Goal: Transaction & Acquisition: Purchase product/service

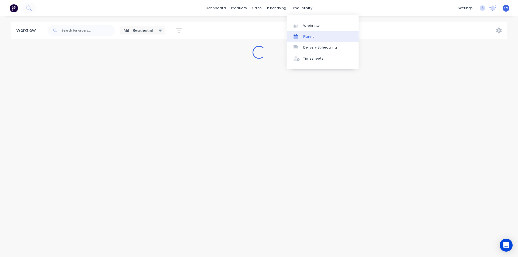
click at [312, 40] on link "Planner" at bounding box center [322, 36] width 71 height 11
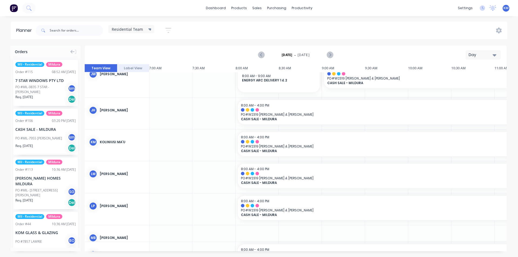
scroll to position [197, 604]
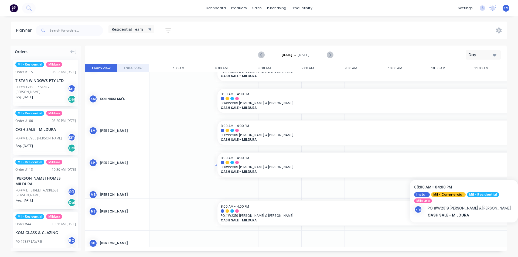
drag, startPoint x: 503, startPoint y: 162, endPoint x: 504, endPoint y: 165, distance: 3.8
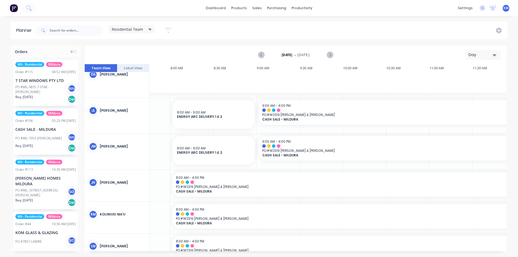
scroll to position [80, 669]
click at [298, 57] on span "[DATE]" at bounding box center [303, 55] width 12 height 5
click at [329, 54] on icon "Next page" at bounding box center [329, 55] width 6 height 6
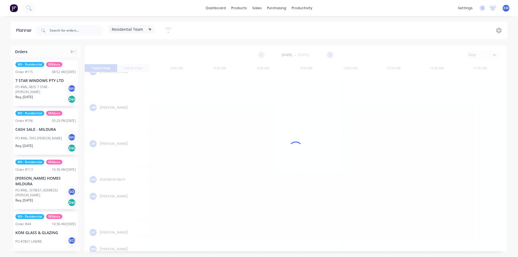
click at [329, 54] on div at bounding box center [296, 149] width 422 height 206
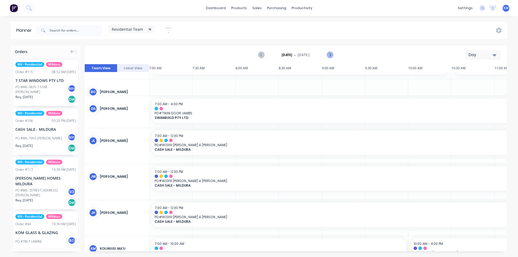
click at [331, 54] on icon "Next page" at bounding box center [329, 55] width 6 height 6
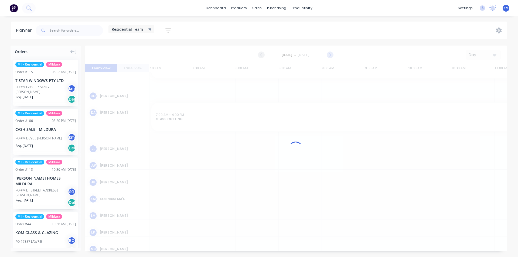
click at [331, 54] on icon "Next page" at bounding box center [329, 55] width 6 height 6
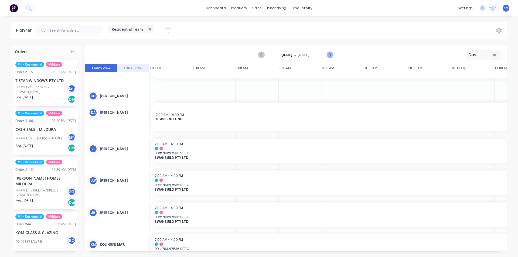
scroll to position [26, 604]
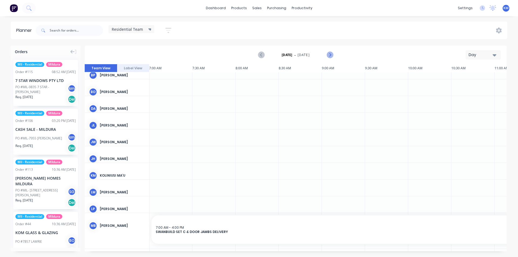
click at [331, 54] on icon "Next page" at bounding box center [329, 55] width 6 height 6
click at [331, 54] on div "Friday - 17/10/25 Day Team View Label View 17 Fri 11:00 AM 17 Fri Friday, Octob…" at bounding box center [296, 149] width 422 height 206
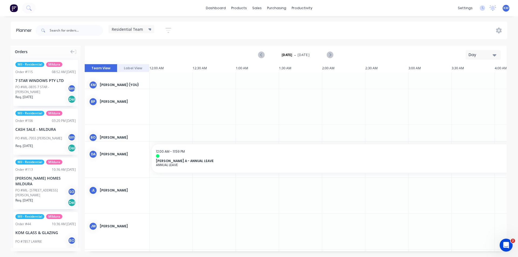
scroll to position [0, 604]
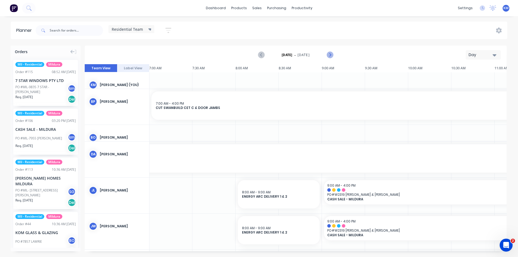
click at [330, 54] on icon "Next page" at bounding box center [329, 55] width 6 height 6
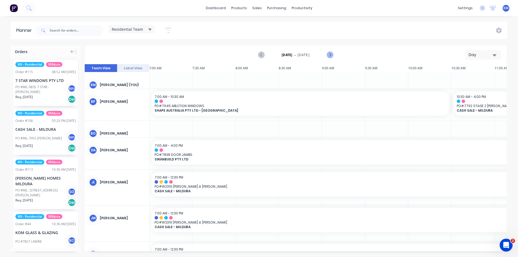
click at [330, 56] on icon "Next page" at bounding box center [329, 55] width 2 height 4
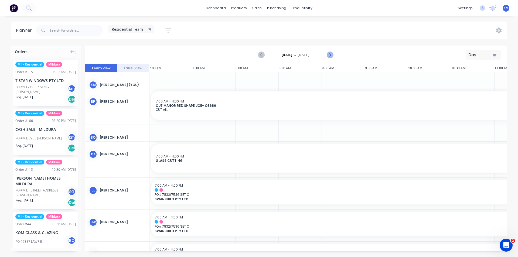
click at [330, 55] on icon "Next page" at bounding box center [329, 55] width 2 height 4
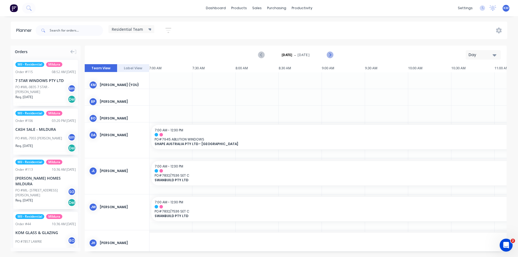
click at [330, 55] on icon "Next page" at bounding box center [329, 55] width 2 height 4
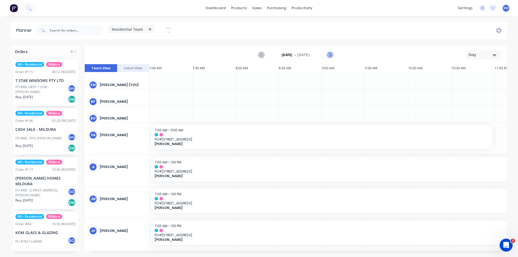
click at [330, 55] on icon "Next page" at bounding box center [329, 55] width 2 height 4
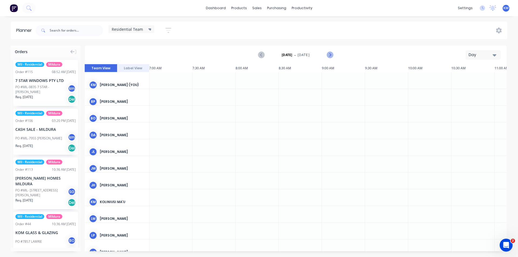
click at [330, 55] on icon "Next page" at bounding box center [329, 55] width 2 height 4
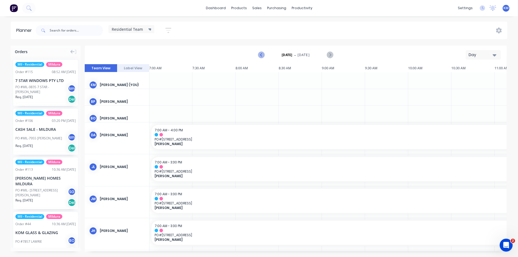
click at [259, 54] on icon "Previous page" at bounding box center [261, 55] width 6 height 6
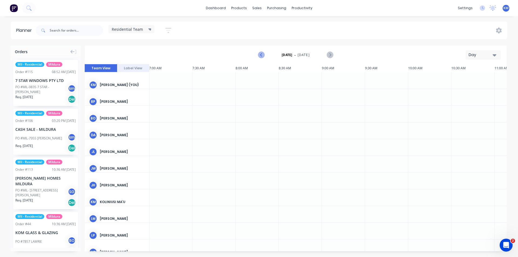
click at [260, 53] on icon "Previous page" at bounding box center [261, 55] width 6 height 6
click at [260, 51] on button "Previous page" at bounding box center [261, 55] width 11 height 11
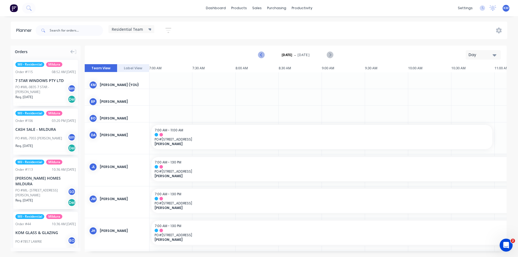
click at [262, 57] on icon "Previous page" at bounding box center [261, 55] width 6 height 6
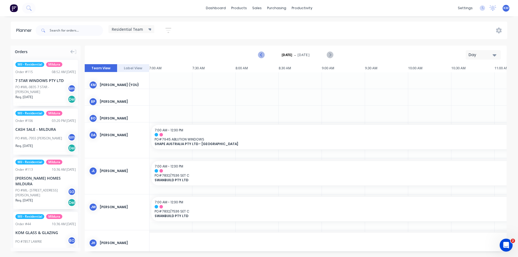
click at [262, 57] on icon "Previous page" at bounding box center [261, 55] width 6 height 6
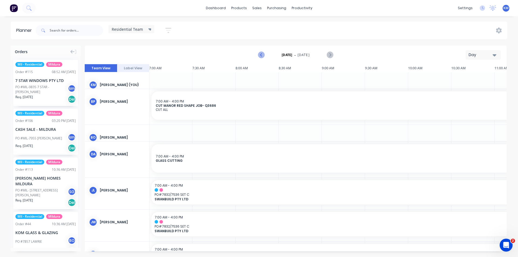
click at [260, 56] on icon "Previous page" at bounding box center [261, 55] width 6 height 6
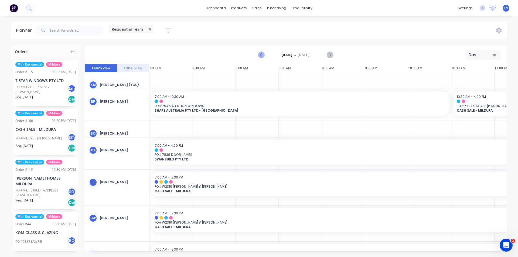
click at [261, 54] on icon "Previous page" at bounding box center [261, 55] width 6 height 6
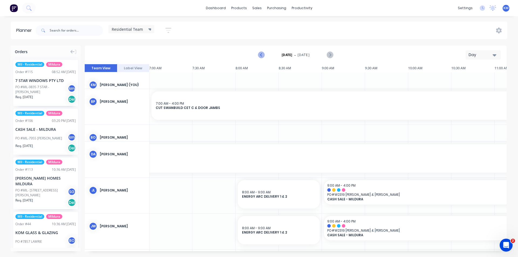
click at [261, 54] on icon "Previous page" at bounding box center [261, 55] width 6 height 6
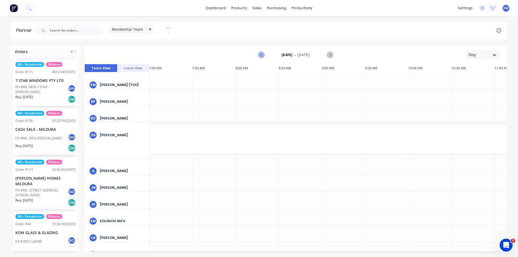
click at [261, 54] on icon "Previous page" at bounding box center [261, 55] width 6 height 6
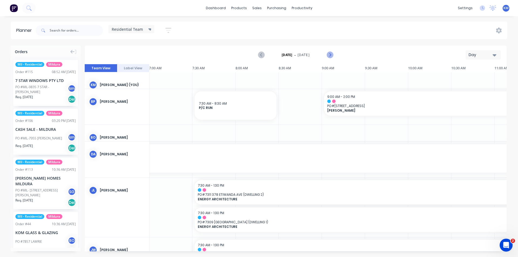
click at [331, 53] on icon "Next page" at bounding box center [329, 55] width 6 height 6
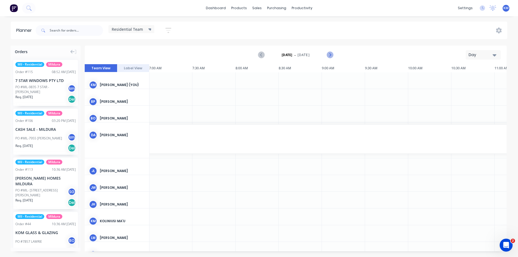
click at [330, 53] on icon "Next page" at bounding box center [329, 55] width 6 height 6
click at [330, 54] on icon "Next page" at bounding box center [329, 55] width 2 height 4
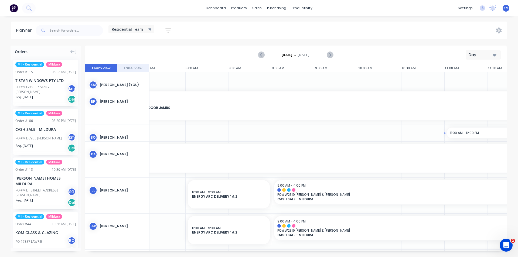
drag, startPoint x: 504, startPoint y: 139, endPoint x: 506, endPoint y: 153, distance: 14.4
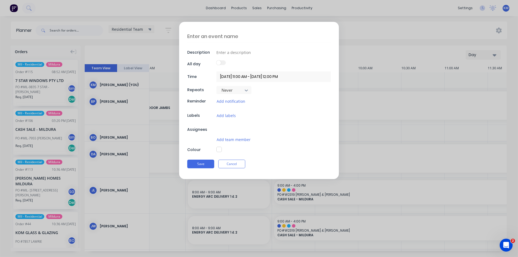
scroll to position [0, 656]
click at [245, 164] on div "Save Cancel" at bounding box center [258, 166] width 143 height 14
click at [243, 165] on button "Cancel" at bounding box center [231, 166] width 27 height 9
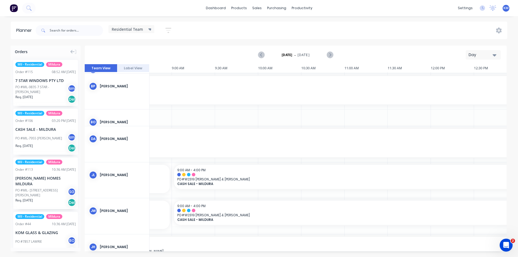
scroll to position [15, 757]
click at [330, 54] on icon "Next page" at bounding box center [329, 55] width 2 height 4
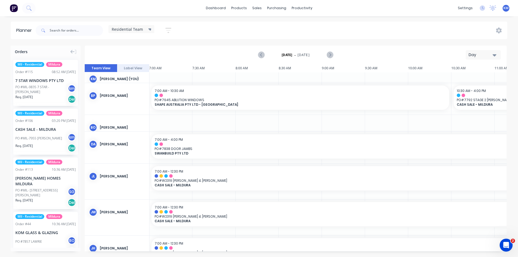
scroll to position [0, 604]
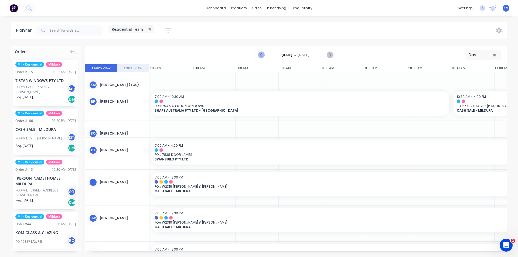
click at [260, 53] on icon "Previous page" at bounding box center [261, 55] width 6 height 6
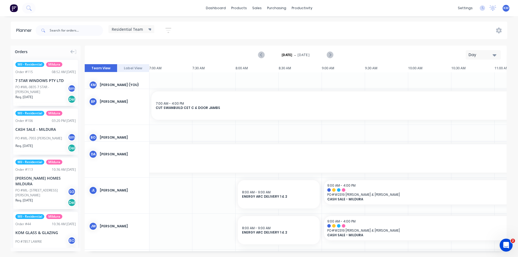
drag, startPoint x: 264, startPoint y: 252, endPoint x: 271, endPoint y: 253, distance: 7.4
click at [271, 253] on div "Orders Mil - Residential Mildura Order # 115 08:52 AM [DATE] 7 STAR WINDOWS PTY…" at bounding box center [259, 151] width 518 height 211
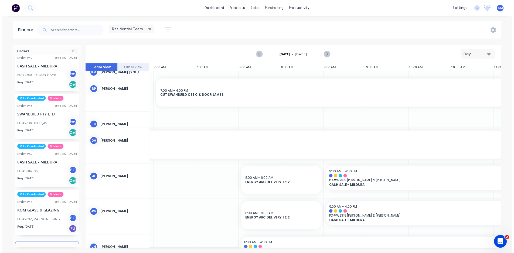
scroll to position [0, 0]
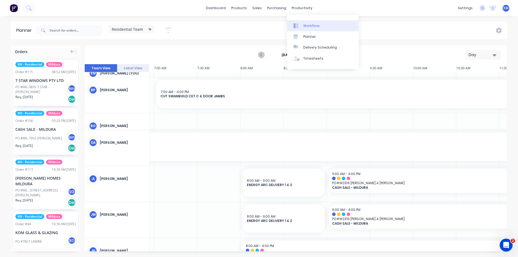
click at [310, 23] on link "Workflow" at bounding box center [322, 25] width 71 height 11
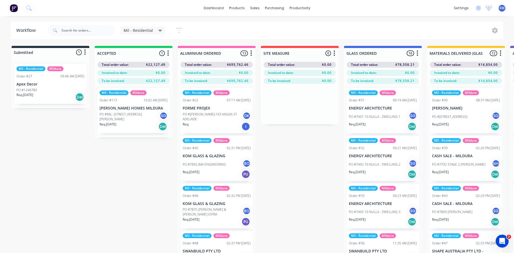
scroll to position [8, 0]
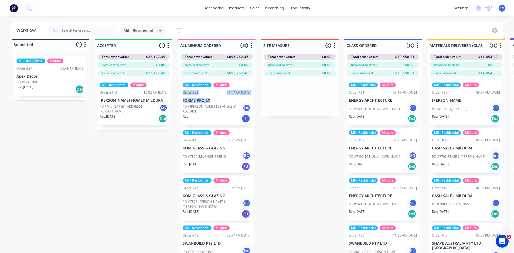
drag, startPoint x: 256, startPoint y: 82, endPoint x: 252, endPoint y: 101, distance: 19.5
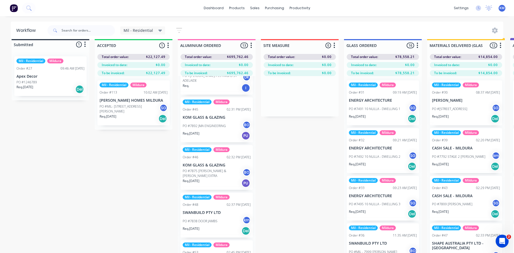
scroll to position [0, 0]
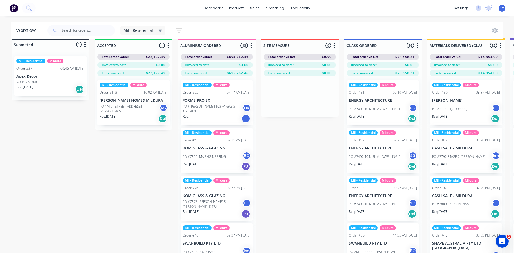
drag, startPoint x: 280, startPoint y: 146, endPoint x: 280, endPoint y: 143, distance: 3.2
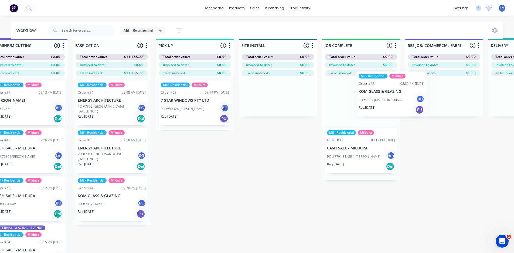
scroll to position [8, 521]
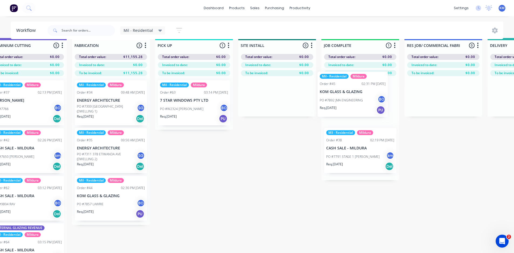
drag, startPoint x: 204, startPoint y: 157, endPoint x: 346, endPoint y: 100, distance: 152.7
click at [346, 100] on div "Submitted 1 Status colour #273444 hex #273444 Save Cancel Summaries Total order…" at bounding box center [81, 151] width 1212 height 226
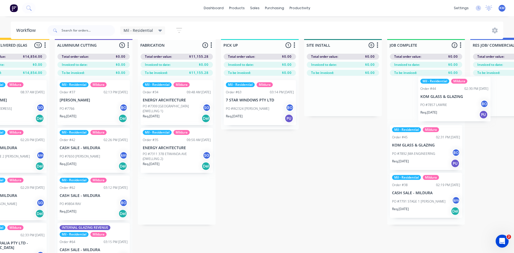
scroll to position [8, 473]
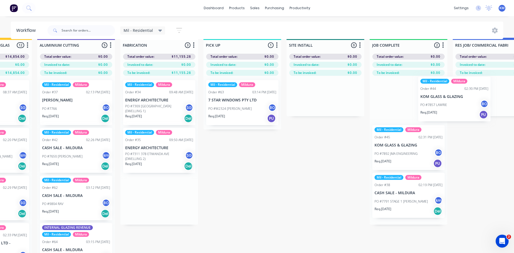
drag, startPoint x: 205, startPoint y: 203, endPoint x: 450, endPoint y: 103, distance: 265.0
click at [451, 102] on div "Submitted 1 Status colour #273444 hex #273444 Save Cancel Summaries Total order…" at bounding box center [129, 151] width 1212 height 226
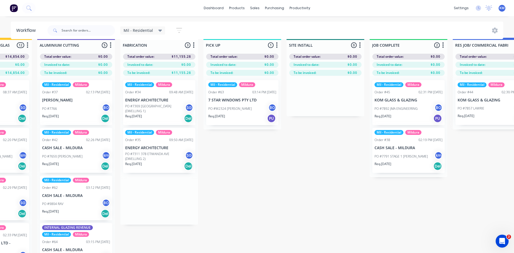
drag, startPoint x: 447, startPoint y: 103, endPoint x: 422, endPoint y: 101, distance: 24.9
click at [422, 101] on div "Submitted 1 Status colour #273444 hex #273444 Save Cancel Summaries Total order…" at bounding box center [129, 151] width 1212 height 226
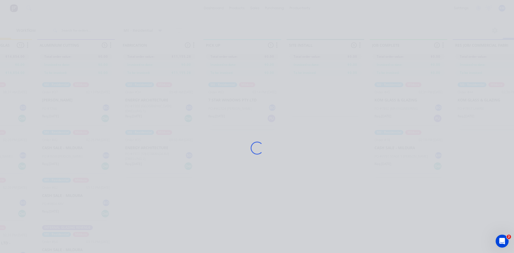
click at [468, 108] on div "Loading..." at bounding box center [257, 126] width 514 height 253
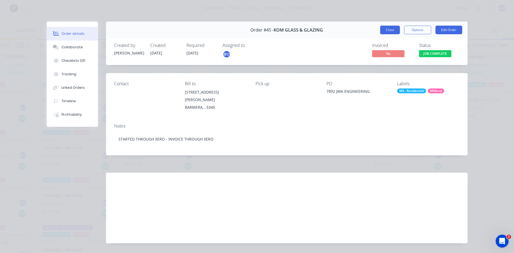
click at [385, 29] on button "Close" at bounding box center [390, 30] width 20 height 9
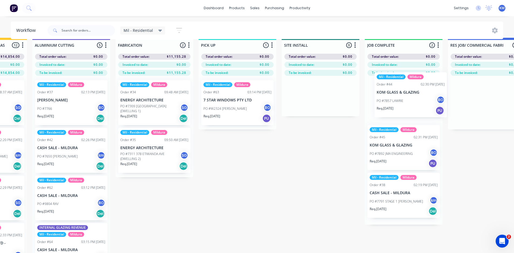
drag, startPoint x: 482, startPoint y: 104, endPoint x: 394, endPoint y: 94, distance: 88.7
click at [395, 95] on div "Submitted 1 Status colour #273444 hex #273444 Save Cancel Summaries Total order…" at bounding box center [124, 151] width 1212 height 226
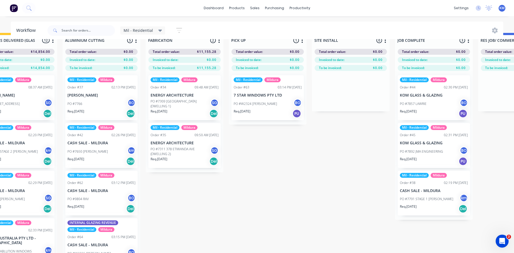
scroll to position [10, 447]
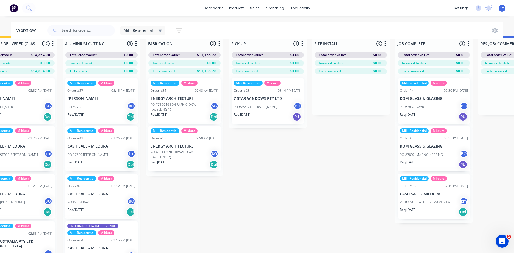
drag, startPoint x: 321, startPoint y: 253, endPoint x: 311, endPoint y: 253, distance: 9.5
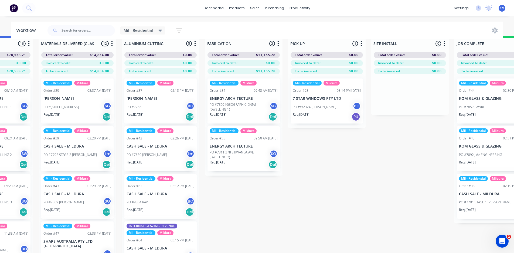
scroll to position [3, 0]
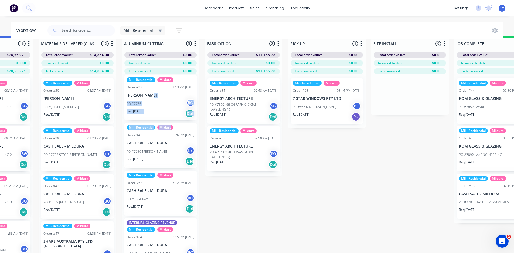
drag, startPoint x: 196, startPoint y: 92, endPoint x: 201, endPoint y: 123, distance: 31.7
click at [201, 123] on div "Submitted 1 Status colour #273444 hex #273444 Save Cancel Summaries Total order…" at bounding box center [214, 149] width 1212 height 226
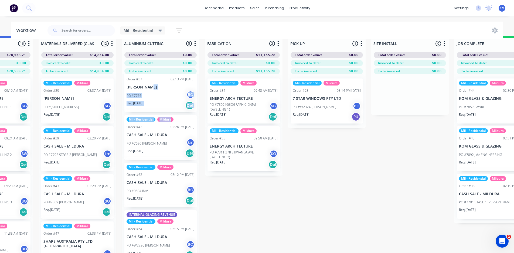
scroll to position [12, 0]
click at [235, 214] on div "Submitted 1 Status colour #273444 hex #273444 Save Cancel Summaries Total order…" at bounding box center [214, 149] width 1212 height 226
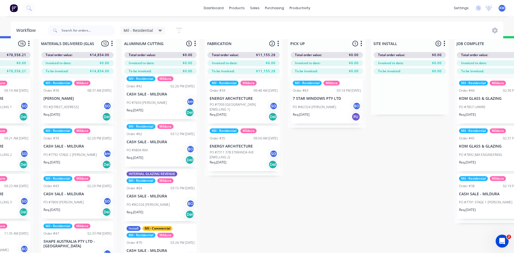
scroll to position [66, 0]
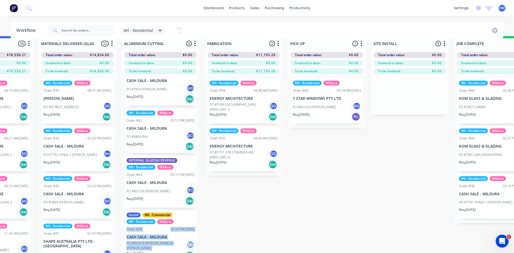
drag, startPoint x: 199, startPoint y: 224, endPoint x: 197, endPoint y: 243, distance: 19.6
click at [197, 243] on div "Submitted 1 Status colour #273444 hex #273444 Save Cancel Summaries Total order…" at bounding box center [214, 149] width 1212 height 226
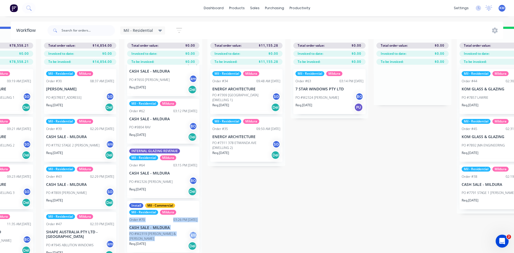
scroll to position [23, 386]
click at [317, 191] on div "Submitted 1 Status colour #273444 hex #273444 Save Cancel Summaries Total order…" at bounding box center [216, 140] width 1212 height 226
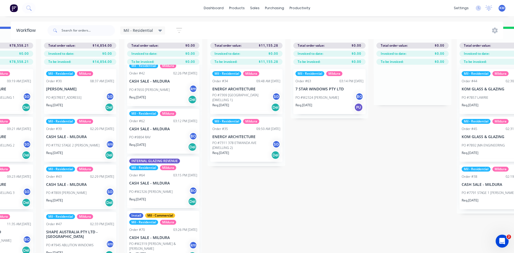
scroll to position [0, 0]
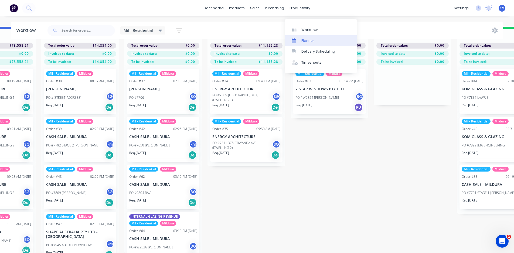
click at [315, 35] on link "Planner" at bounding box center [320, 40] width 71 height 11
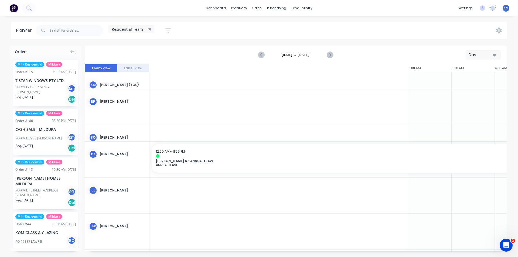
scroll to position [0, 604]
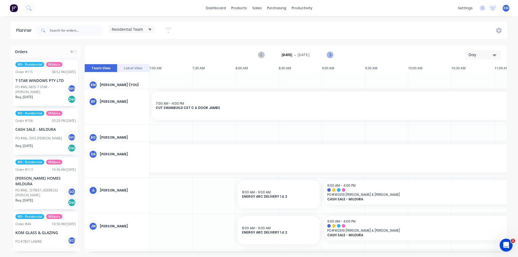
click at [330, 55] on icon "Next page" at bounding box center [329, 55] width 2 height 4
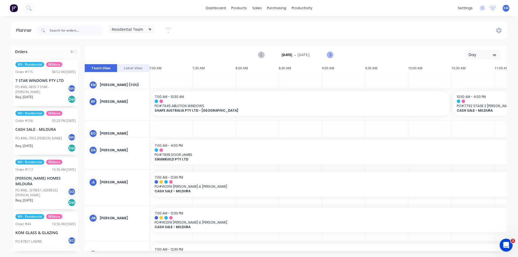
click at [330, 55] on icon "Next page" at bounding box center [329, 55] width 2 height 4
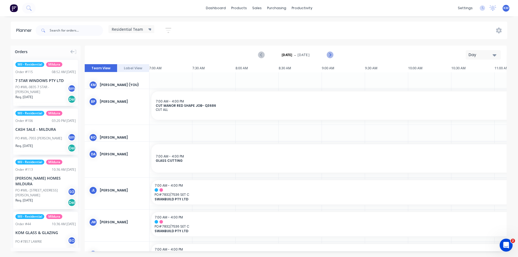
click at [330, 57] on icon "Next page" at bounding box center [329, 55] width 6 height 6
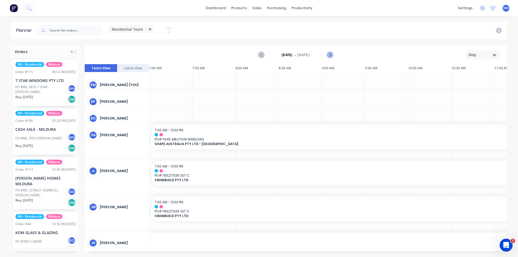
click at [331, 54] on icon "Next page" at bounding box center [329, 55] width 6 height 6
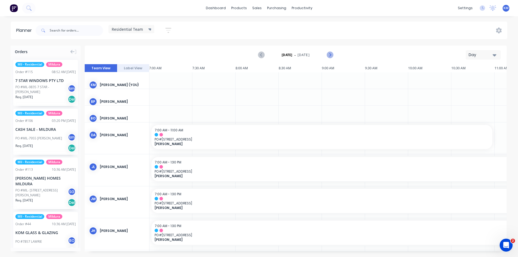
click at [331, 55] on icon "Next page" at bounding box center [329, 55] width 6 height 6
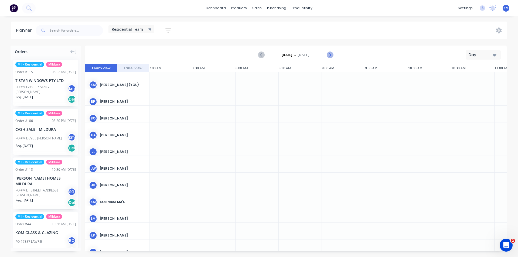
click at [331, 55] on icon "Next page" at bounding box center [329, 55] width 6 height 6
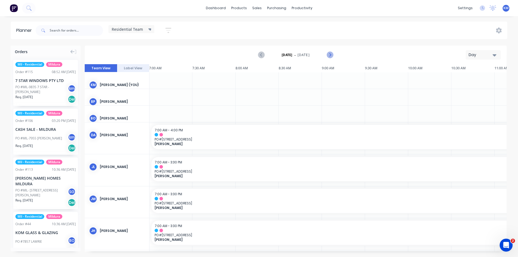
click at [331, 55] on icon "Next page" at bounding box center [329, 55] width 6 height 6
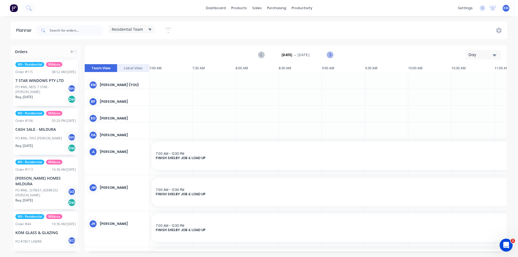
click at [328, 55] on icon "Next page" at bounding box center [329, 55] width 6 height 6
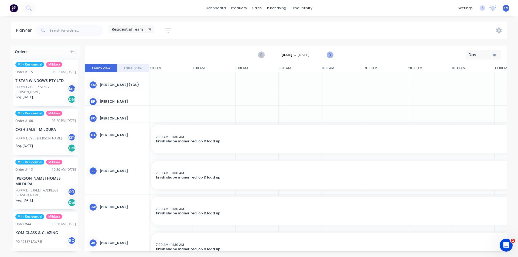
click at [328, 55] on icon "Next page" at bounding box center [329, 55] width 6 height 6
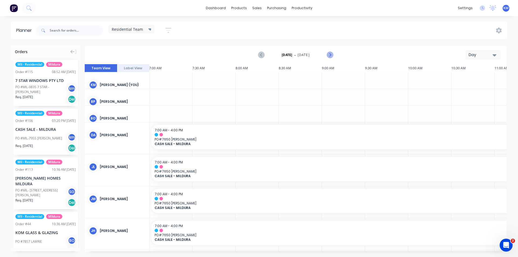
click at [330, 55] on icon "Next page" at bounding box center [329, 55] width 6 height 6
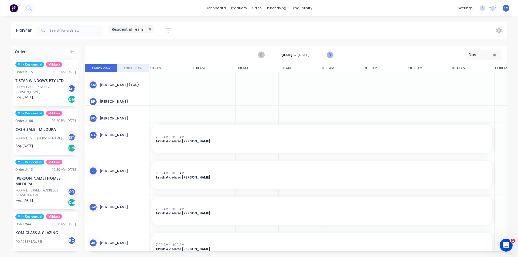
click at [327, 54] on icon "Next page" at bounding box center [329, 55] width 6 height 6
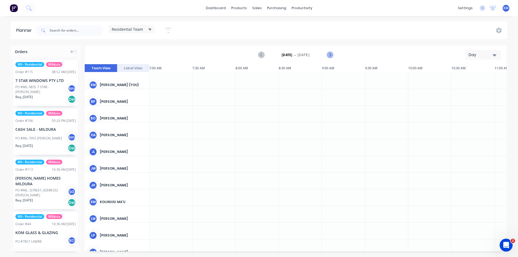
click at [331, 54] on icon "Next page" at bounding box center [329, 55] width 6 height 6
click at [260, 53] on icon "Previous page" at bounding box center [261, 55] width 6 height 6
click at [260, 54] on icon "Previous page" at bounding box center [261, 55] width 6 height 6
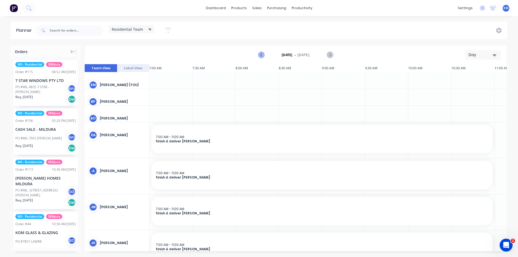
click at [260, 54] on icon "Previous page" at bounding box center [261, 55] width 6 height 6
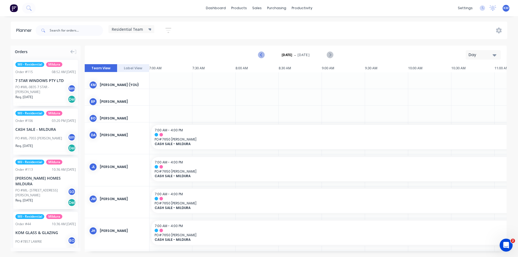
click at [260, 54] on icon "Previous page" at bounding box center [261, 55] width 6 height 6
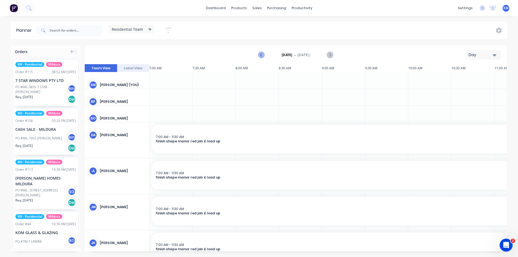
click at [260, 54] on icon "Previous page" at bounding box center [261, 55] width 6 height 6
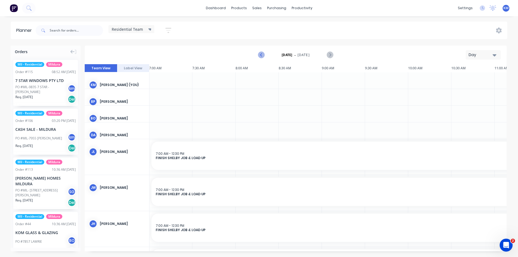
click at [260, 54] on icon "Previous page" at bounding box center [261, 55] width 6 height 6
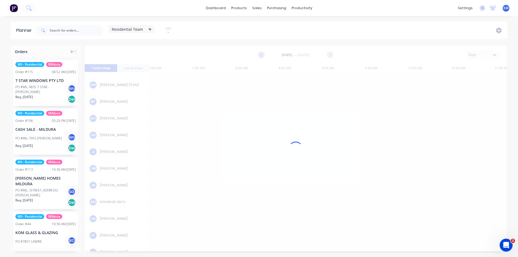
click at [260, 54] on div at bounding box center [296, 149] width 422 height 206
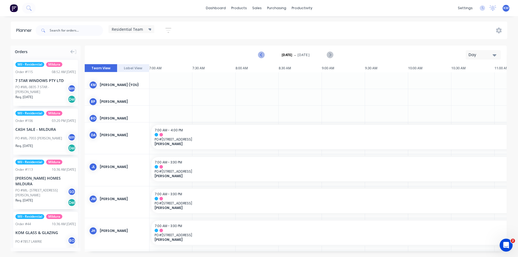
click at [260, 54] on icon "Previous page" at bounding box center [261, 55] width 6 height 6
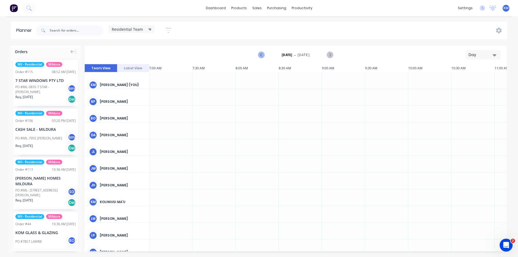
click at [260, 54] on icon "Previous page" at bounding box center [261, 55] width 6 height 6
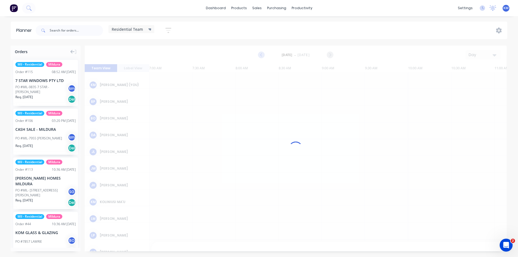
click at [260, 54] on div at bounding box center [296, 149] width 422 height 206
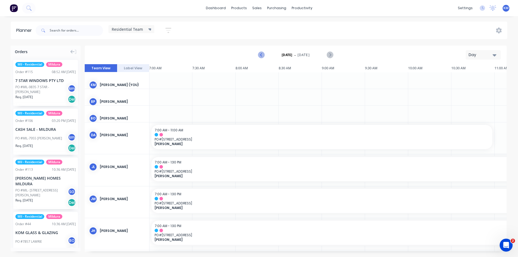
click at [260, 54] on icon "Previous page" at bounding box center [261, 55] width 6 height 6
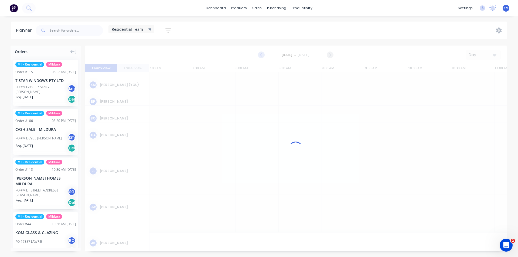
click at [260, 54] on div at bounding box center [296, 149] width 422 height 206
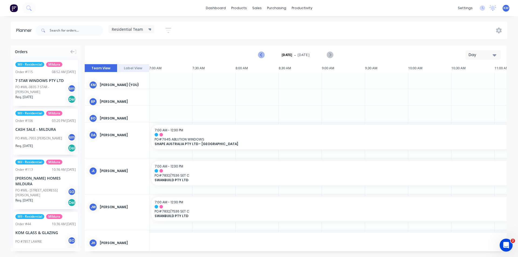
click at [260, 54] on icon "Previous page" at bounding box center [261, 55] width 6 height 6
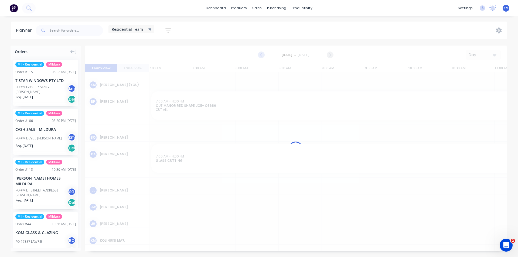
click at [260, 54] on div at bounding box center [296, 149] width 422 height 206
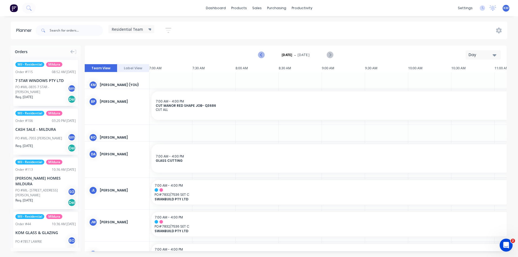
click at [260, 54] on icon "Previous page" at bounding box center [261, 55] width 6 height 6
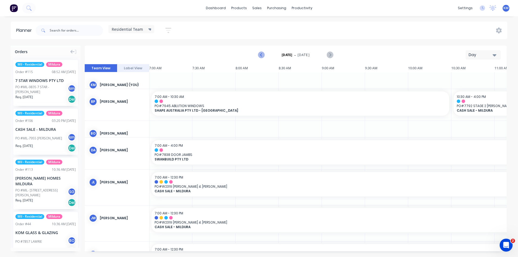
click at [260, 54] on icon "Previous page" at bounding box center [261, 55] width 6 height 6
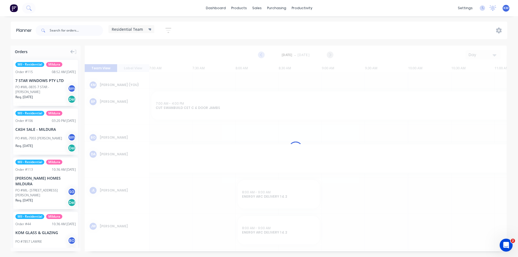
click at [260, 54] on div at bounding box center [296, 149] width 422 height 206
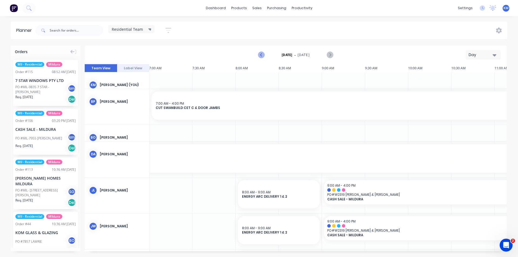
click at [260, 54] on icon "Previous page" at bounding box center [261, 55] width 6 height 6
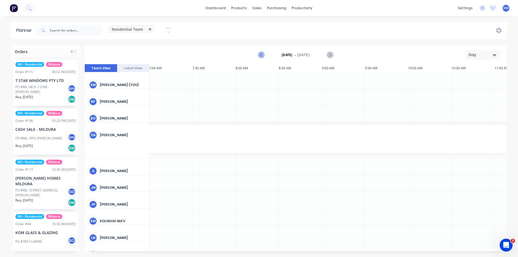
click at [260, 54] on icon "Previous page" at bounding box center [261, 55] width 6 height 6
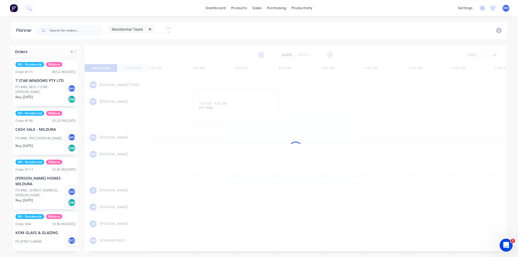
click at [260, 54] on div at bounding box center [296, 149] width 422 height 206
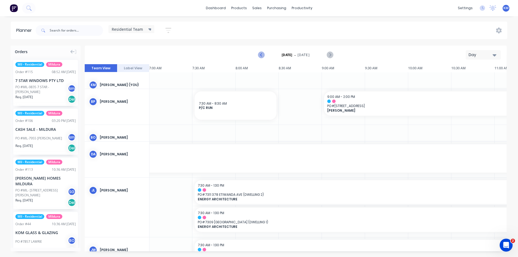
click at [260, 54] on icon "Previous page" at bounding box center [261, 55] width 6 height 6
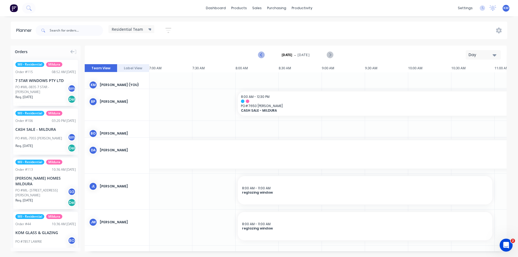
click at [260, 54] on icon "Previous page" at bounding box center [261, 55] width 6 height 6
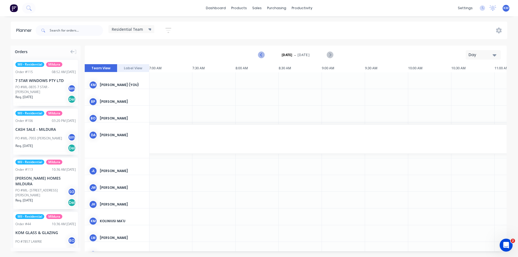
click at [260, 54] on icon "Previous page" at bounding box center [261, 55] width 6 height 6
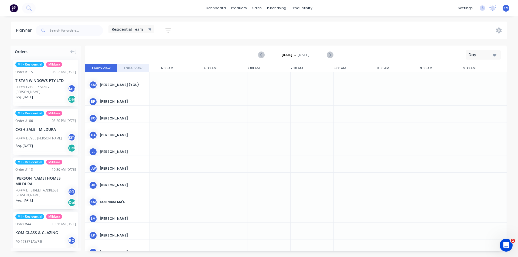
scroll to position [0, 510]
click at [331, 54] on icon "Next page" at bounding box center [329, 55] width 6 height 6
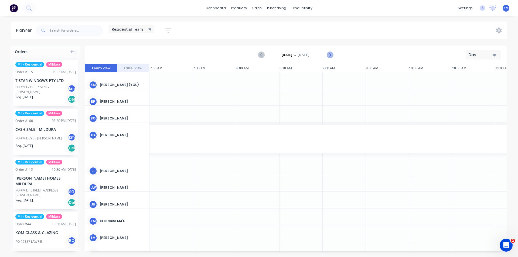
scroll to position [0, 604]
click at [331, 56] on icon "Next page" at bounding box center [329, 55] width 6 height 6
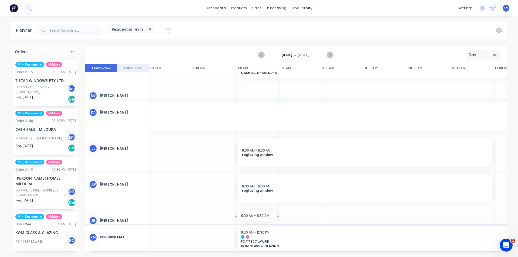
drag, startPoint x: 266, startPoint y: 249, endPoint x: 277, endPoint y: 253, distance: 12.0
click at [277, 253] on div "Orders Mil - Residential Mildura Order # 115 08:52 AM [DATE] 7 STAR WINDOWS PTY…" at bounding box center [259, 151] width 518 height 211
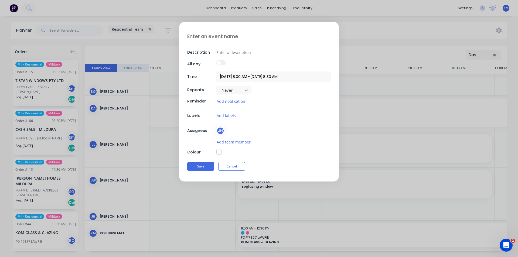
drag, startPoint x: 270, startPoint y: 251, endPoint x: 270, endPoint y: 248, distance: 3.2
click at [270, 251] on div "Description All day Time [DATE] 8:00 AM - [DATE] 8:30 AM Repeats Never Reminder…" at bounding box center [259, 128] width 518 height 257
click at [240, 166] on button "Cancel" at bounding box center [231, 166] width 27 height 9
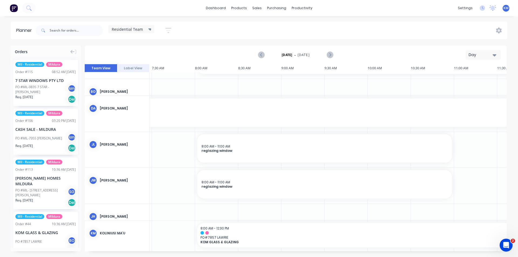
scroll to position [42, 657]
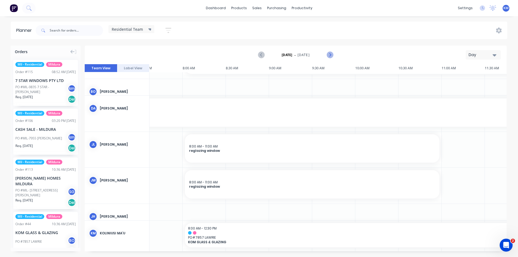
click at [329, 56] on icon "Next page" at bounding box center [329, 55] width 6 height 6
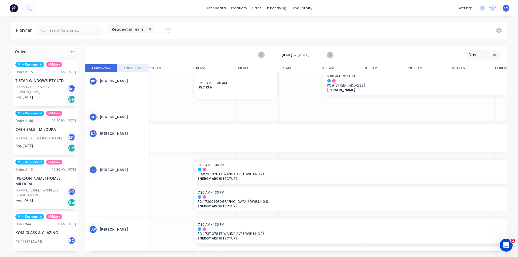
scroll to position [34, 604]
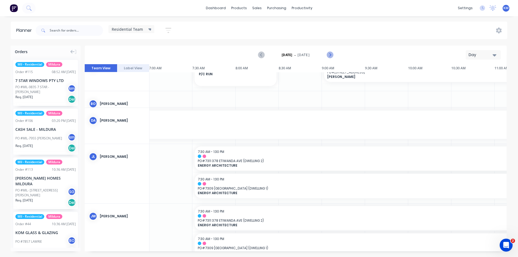
click at [329, 54] on icon "Next page" at bounding box center [329, 55] width 6 height 6
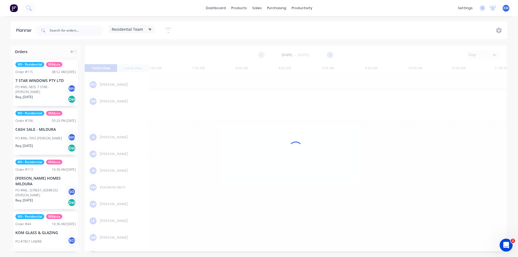
scroll to position [15, 604]
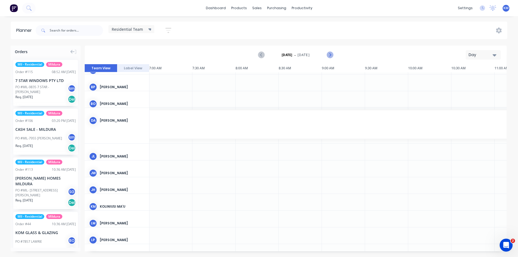
click at [329, 54] on icon "Next page" at bounding box center [329, 55] width 6 height 6
click at [329, 53] on icon "Next page" at bounding box center [329, 55] width 2 height 4
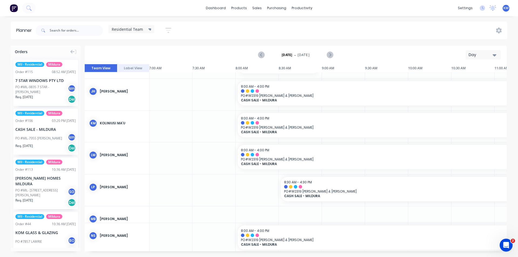
scroll to position [197, 604]
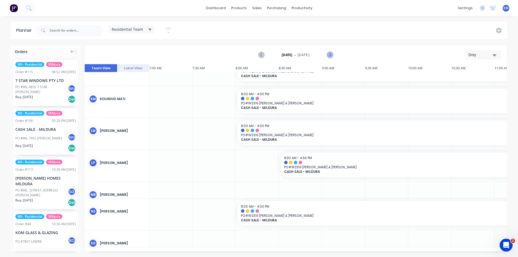
click at [331, 54] on icon "Next page" at bounding box center [329, 55] width 6 height 6
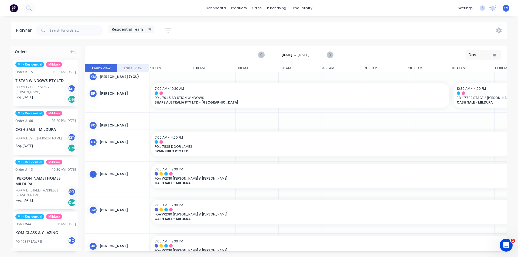
scroll to position [0, 604]
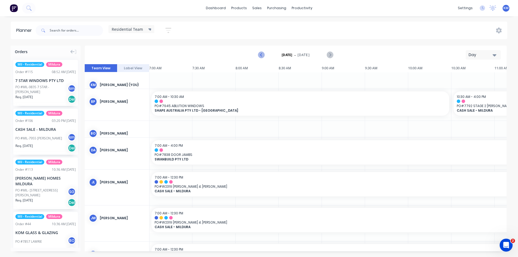
click at [263, 55] on icon "Previous page" at bounding box center [261, 55] width 6 height 6
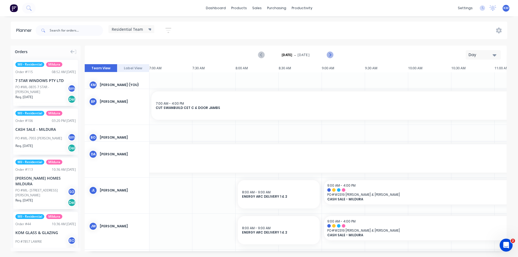
click at [331, 55] on icon "Next page" at bounding box center [329, 55] width 2 height 4
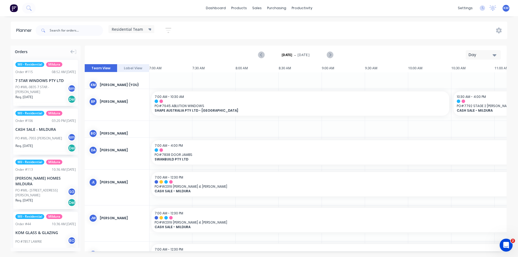
click at [502, 28] on div "Residential Team Save new view None edit Residential Team (Default) edit Commer…" at bounding box center [271, 30] width 472 height 16
click at [501, 29] on icon at bounding box center [499, 31] width 6 height 6
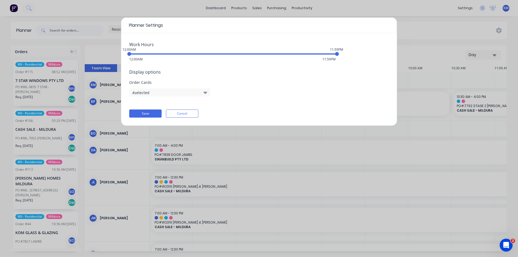
click at [189, 109] on div "Work Hours 12:00AM 11:59PM 12:00AM 11:59PM Display options Order Cards 4 select…" at bounding box center [259, 79] width 276 height 92
click at [190, 115] on button "Cancel" at bounding box center [182, 113] width 32 height 8
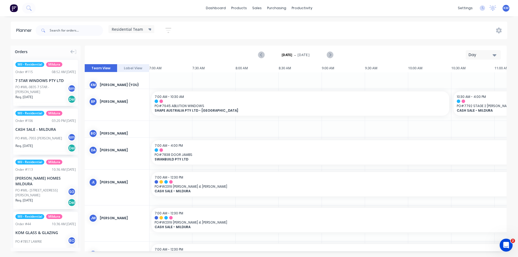
click at [489, 56] on div "Day" at bounding box center [480, 55] width 25 height 6
click at [474, 81] on div "Week" at bounding box center [473, 80] width 53 height 11
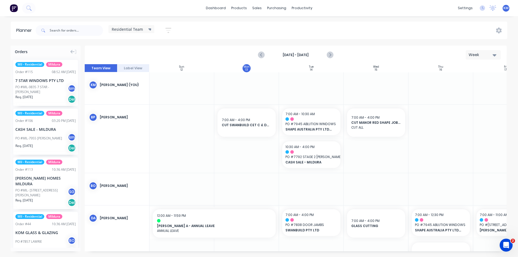
scroll to position [0, 0]
click at [490, 54] on div "Week" at bounding box center [480, 55] width 25 height 6
click at [470, 67] on div "Day" at bounding box center [473, 69] width 53 height 11
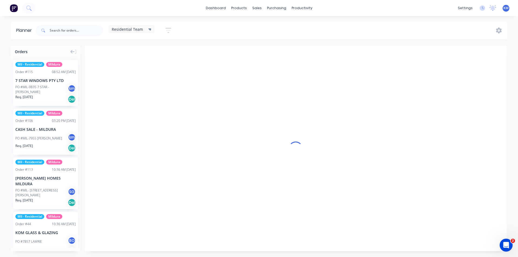
scroll to position [0, 604]
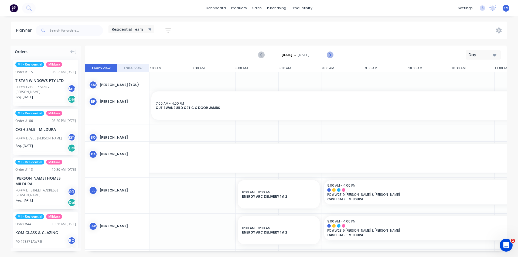
click at [330, 55] on icon "Next page" at bounding box center [329, 55] width 6 height 6
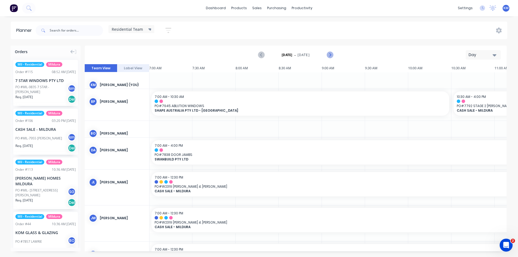
click at [331, 54] on icon "Next page" at bounding box center [329, 55] width 6 height 6
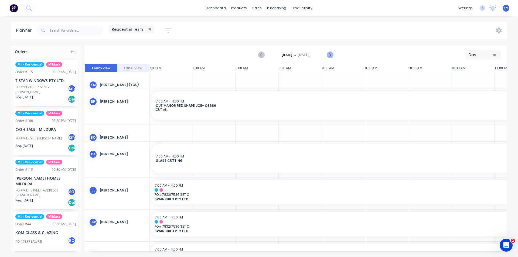
click at [331, 54] on icon "Next page" at bounding box center [329, 55] width 6 height 6
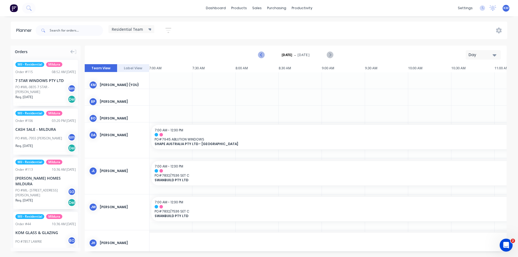
click at [262, 54] on icon "Previous page" at bounding box center [261, 55] width 6 height 6
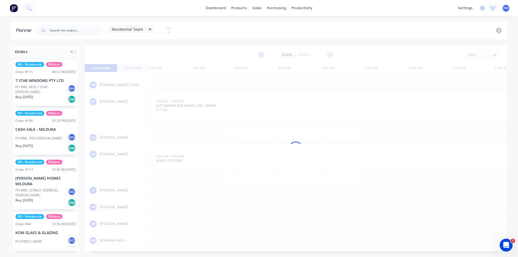
click at [262, 54] on div at bounding box center [296, 149] width 422 height 206
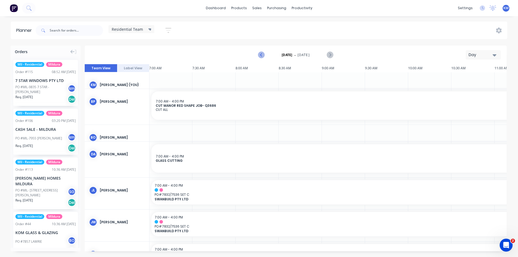
click at [262, 54] on icon "Previous page" at bounding box center [261, 55] width 6 height 6
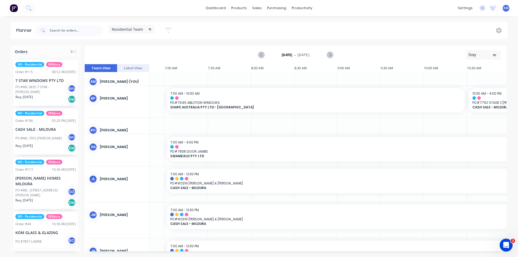
scroll to position [3, 591]
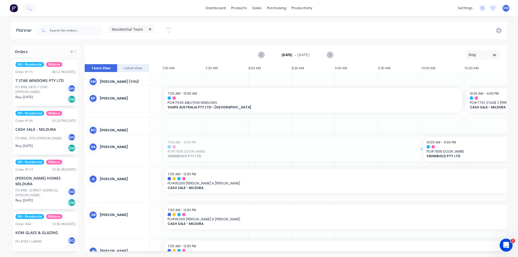
drag, startPoint x: 163, startPoint y: 149, endPoint x: 413, endPoint y: 150, distance: 250.0
click at [195, 154] on div at bounding box center [183, 150] width 43 height 32
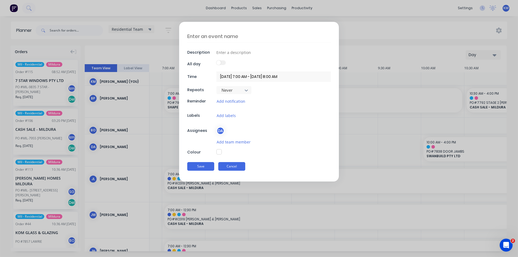
click at [236, 169] on button "Cancel" at bounding box center [231, 166] width 27 height 9
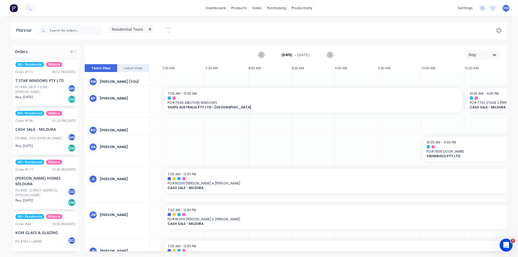
click at [277, 138] on div at bounding box center [269, 150] width 43 height 32
drag, startPoint x: 422, startPoint y: 148, endPoint x: 438, endPoint y: 148, distance: 15.9
click at [262, 143] on div at bounding box center [269, 150] width 43 height 32
type textarea "x"
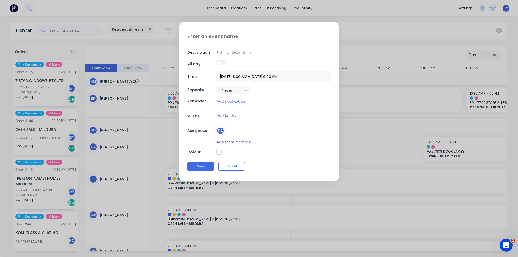
click at [223, 37] on textarea at bounding box center [258, 36] width 143 height 13
type textarea "mi"
type textarea "x"
type textarea "mir"
type textarea "x"
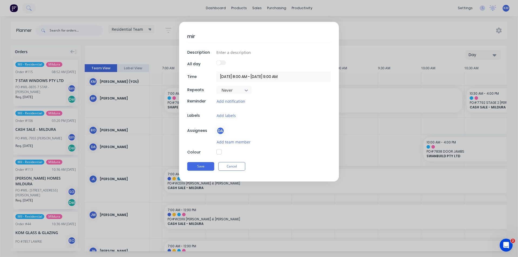
type textarea "mirr"
type textarea "x"
type textarea "mirro"
type textarea "x"
type textarea "mirr"
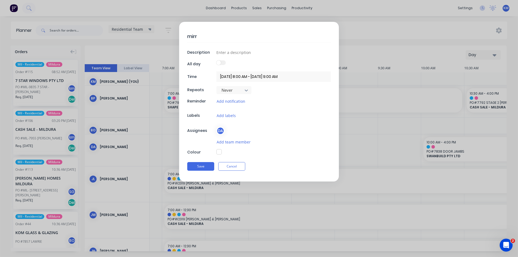
type textarea "x"
type textarea "mir"
type textarea "x"
type textarea "mi"
type textarea "x"
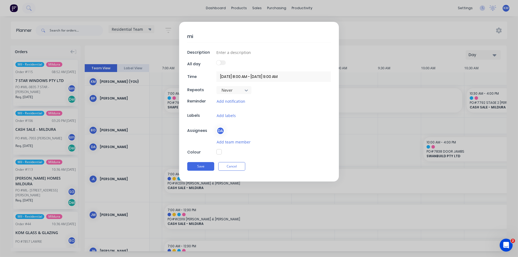
type textarea "m"
type textarea "x"
type textarea "M"
type textarea "x"
type textarea "MI"
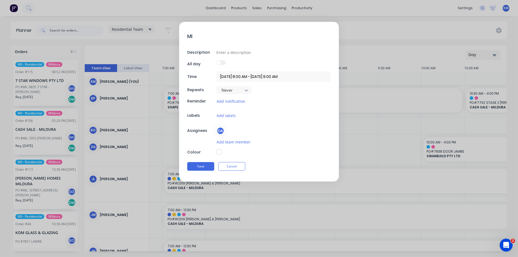
type textarea "x"
type textarea "MIR"
type textarea "x"
type textarea "MIRR"
type textarea "x"
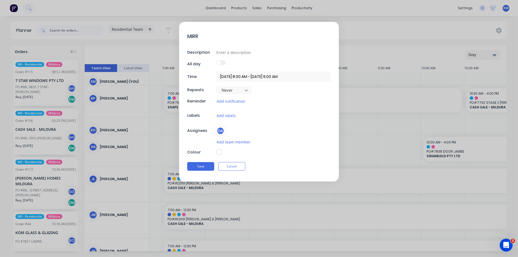
type textarea "MIRRO"
type textarea "x"
type textarea "MIRROS"
type textarea "x"
type textarea "MIRRO"
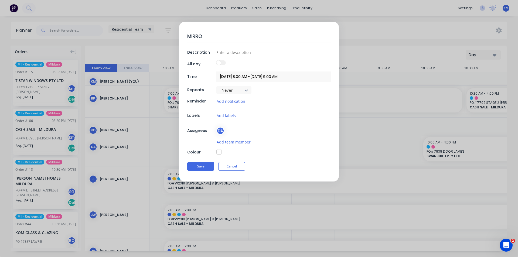
type textarea "x"
type textarea "MIRROR"
type textarea "x"
type textarea "MIRRORS"
type textarea "x"
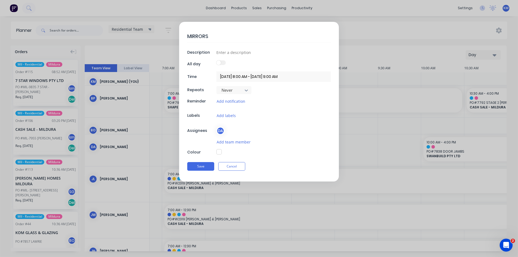
type textarea "MIRRORS"
type textarea "x"
type textarea "MIRRORS"
type textarea "x"
type textarea "MIRROR"
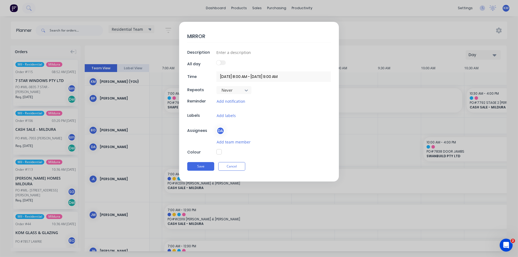
type textarea "x"
type textarea "MIRROR"
type textarea "x"
type textarea "MIRROR I"
type textarea "x"
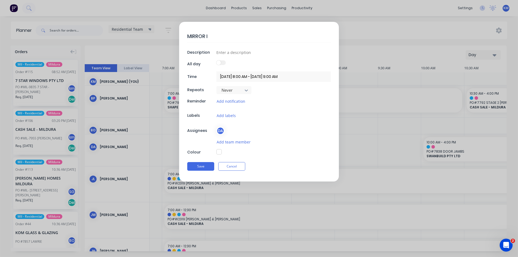
type textarea "MIRROR IN"
type textarea "x"
type textarea "MIRROR INS"
type textarea "x"
type textarea "MIRROR INST"
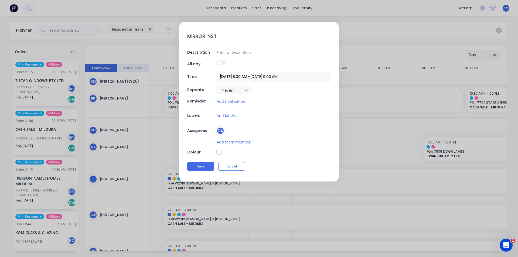
type textarea "x"
type textarea "MIRROR INSTA"
type textarea "x"
type textarea "MIRROR INSTAL"
type textarea "x"
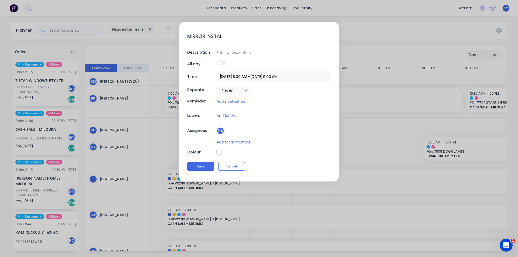
type textarea "MIRROR INSTALL"
type textarea "x"
type textarea "MIRROR INSTALLA"
type textarea "x"
type textarea "MIRROR INSTALLAT"
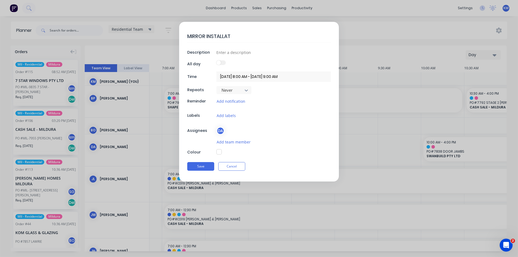
type textarea "x"
type textarea "MIRROR INSTALLATI"
type textarea "x"
type textarea "MIRROR INSTALLATIO"
type textarea "x"
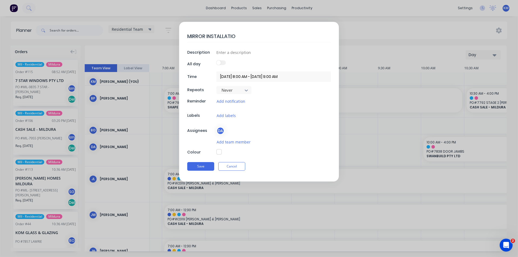
type textarea "MIRROR INSTALLATION"
type textarea "x"
type textarea "MIRROR INSTALLATION"
type textarea "x"
type textarea "MIRROR INSTALLATION S"
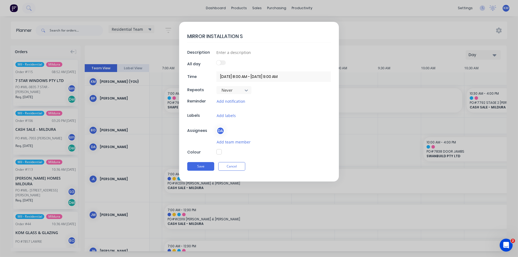
type textarea "x"
type textarea "MIRROR INSTALLATION"
type textarea "x"
type textarea "MIRROR INSTALLATION -"
type textarea "x"
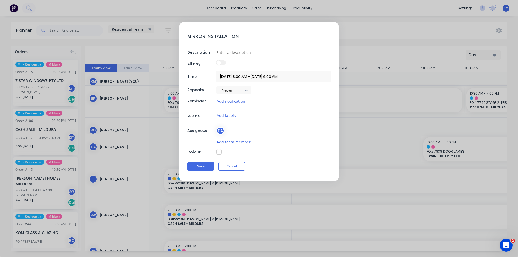
type textarea "MIRROR INSTALLATION -S"
type textarea "x"
type textarea "MIRROR INSTALLATION -SE"
type textarea "x"
type textarea "MIRROR INSTALLATION -SEE"
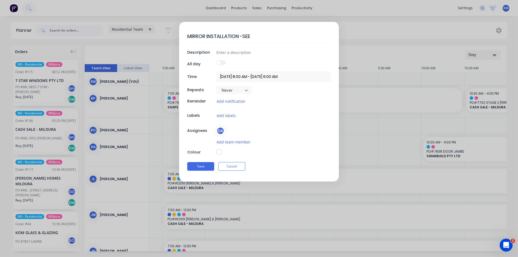
type textarea "x"
type textarea "MIRROR INSTALLATION -SEE"
type textarea "x"
type textarea "MIRROR INSTALLATION -SEE R"
type textarea "x"
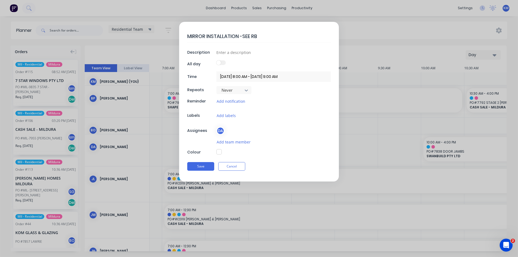
type textarea "MIRROR INSTALLATION -SEE R"
type textarea "x"
type textarea "MIRROR INSTALLATION -SEE"
type textarea "x"
type textarea "MIRROR INSTALLATION -SEE B"
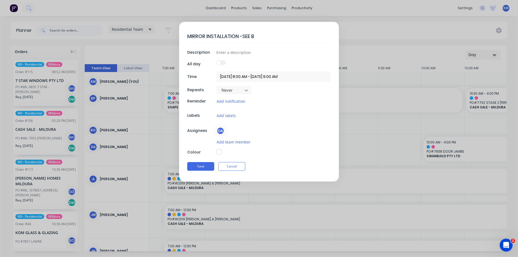
type textarea "x"
type textarea "MIRROR INSTALLATION -SEE BR"
type textarea "x"
type textarea "MIRROR INSTALLATION -SEE BRY"
type textarea "x"
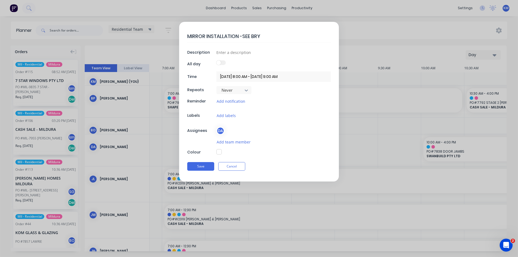
type textarea "MIRROR INSTALLATION -SEE [PERSON_NAME]"
type textarea "x"
type textarea "MIRROR INSTALLATION -SEE BRY"
type textarea "x"
type textarea "MIRROR INSTALLATION -SEE BRYCE"
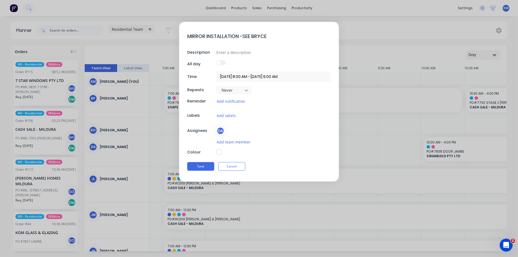
type textarea "x"
type textarea "MIRROR INSTALLATION -SEE BRYCE"
click at [230, 142] on button "Add team member" at bounding box center [233, 142] width 35 height 6
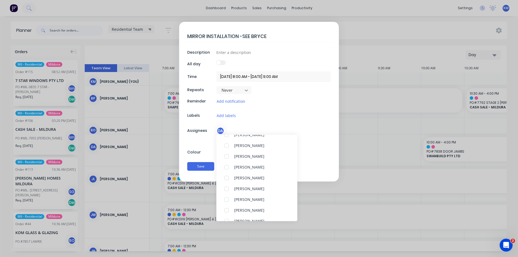
scroll to position [29, 0]
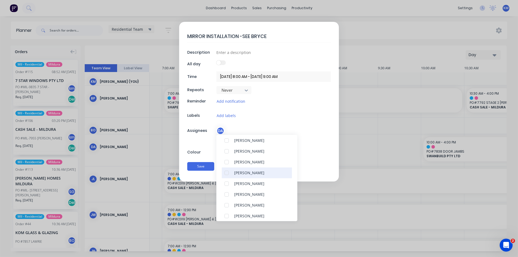
click at [226, 172] on div at bounding box center [226, 172] width 11 height 11
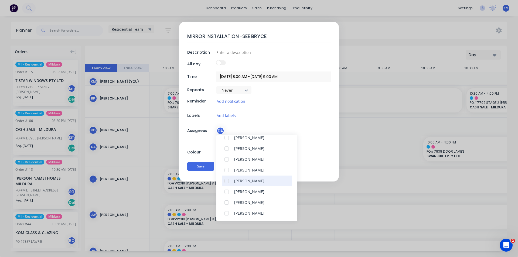
click at [226, 181] on div at bounding box center [226, 181] width 11 height 11
click at [198, 165] on button "Save" at bounding box center [200, 166] width 27 height 9
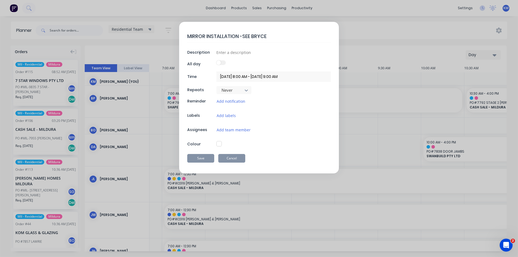
type textarea "x"
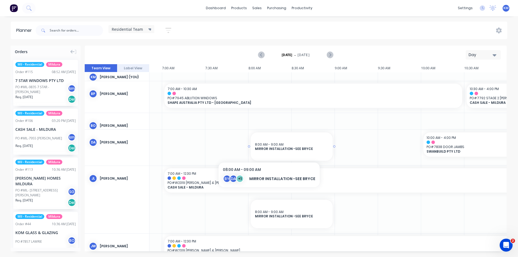
scroll to position [11, 591]
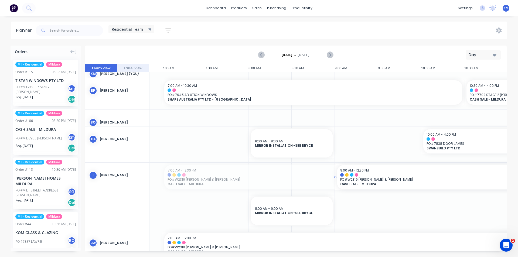
drag, startPoint x: 163, startPoint y: 177, endPoint x: 336, endPoint y: 184, distance: 173.5
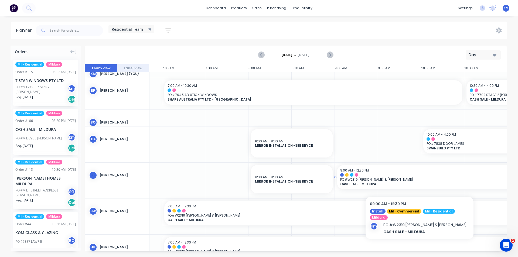
scroll to position [16, 591]
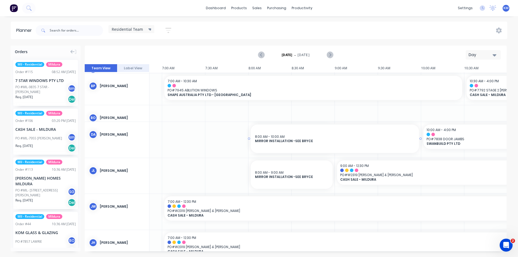
drag, startPoint x: 334, startPoint y: 138, endPoint x: 411, endPoint y: 140, distance: 77.4
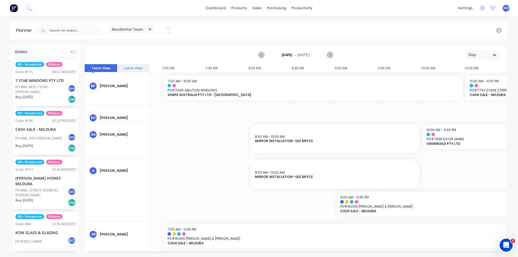
click at [334, 203] on div at bounding box center [312, 189] width 43 height 63
drag, startPoint x: 335, startPoint y: 204, endPoint x: 426, endPoint y: 198, distance: 91.1
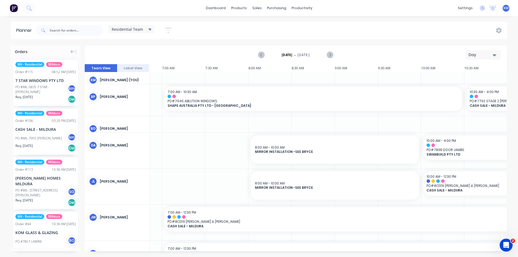
scroll to position [0, 591]
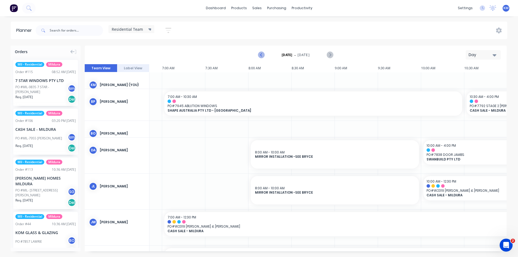
click at [259, 54] on icon "Previous page" at bounding box center [261, 55] width 6 height 6
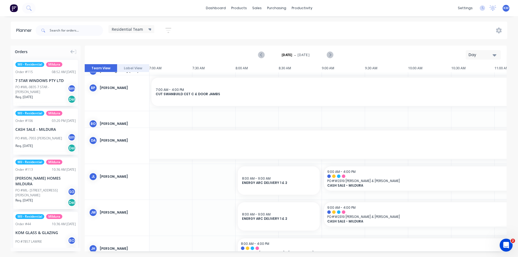
scroll to position [8, 604]
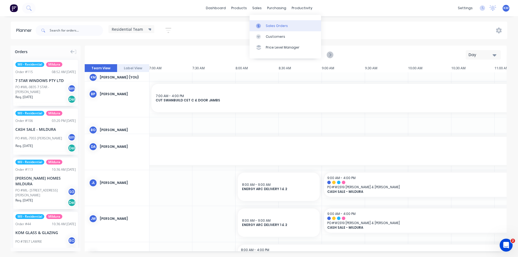
click at [276, 28] on div "Sales Orders" at bounding box center [277, 25] width 22 height 5
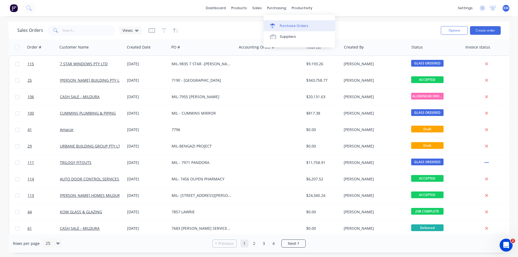
click at [292, 28] on div "Purchase Orders" at bounding box center [294, 25] width 29 height 5
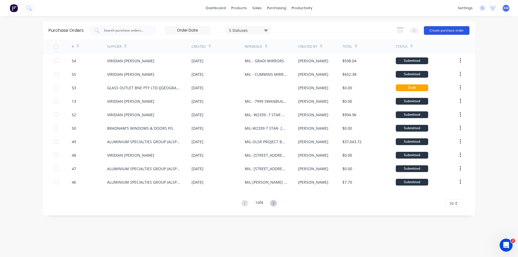
click at [462, 30] on button "Create purchase order" at bounding box center [447, 30] width 46 height 9
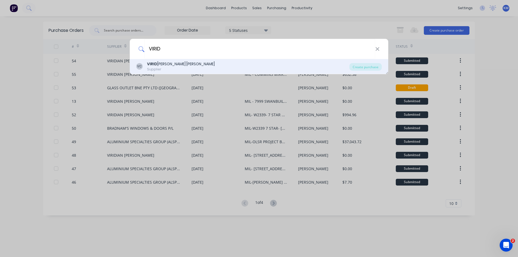
type input "VIRID"
click at [196, 67] on div "VC VIRID [PERSON_NAME] [PERSON_NAME] Supplier" at bounding box center [242, 66] width 213 height 11
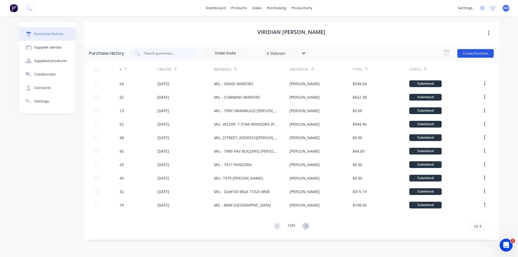
click at [470, 54] on button "Create Purchase" at bounding box center [475, 53] width 36 height 9
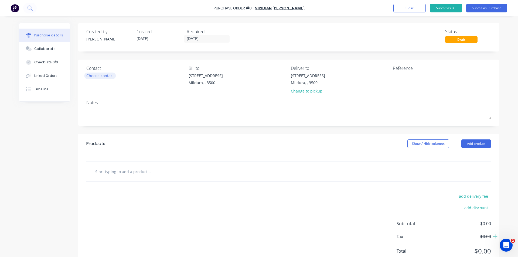
click at [108, 76] on div "Choose contact" at bounding box center [100, 76] width 28 height 6
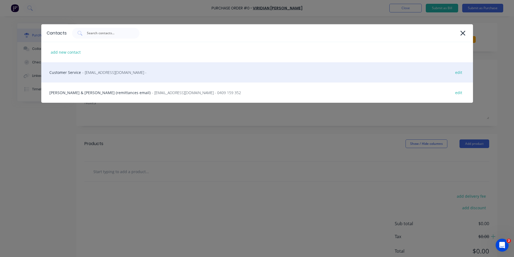
click at [91, 73] on span "- [EMAIL_ADDRESS][DOMAIN_NAME] -" at bounding box center [114, 73] width 64 height 6
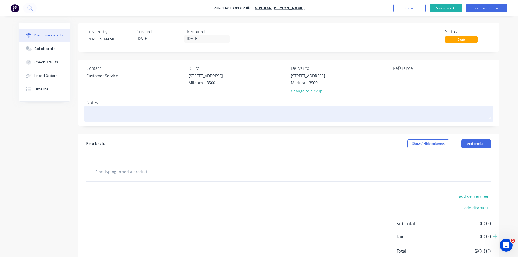
click at [109, 114] on textarea at bounding box center [288, 113] width 404 height 12
type textarea "x"
type textarea "W"
type textarea "x"
type textarea "WA"
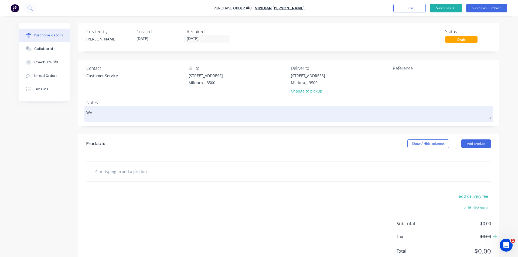
type textarea "x"
type textarea "WAR"
type textarea "x"
type textarea "WARR"
type textarea "x"
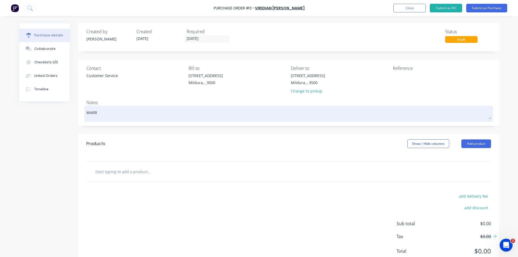
type textarea "WARRA"
type textarea "x"
type textarea "WARRAN"
type textarea "x"
type textarea "WARRANT"
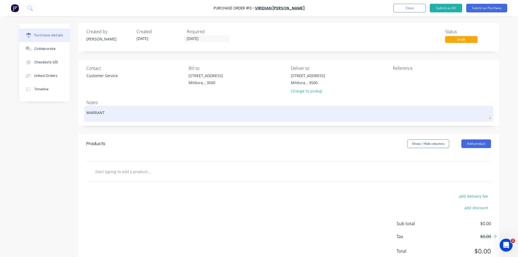
type textarea "x"
type textarea "WARRANTY"
type textarea "x"
type textarea "WARRANTY"
type textarea "x"
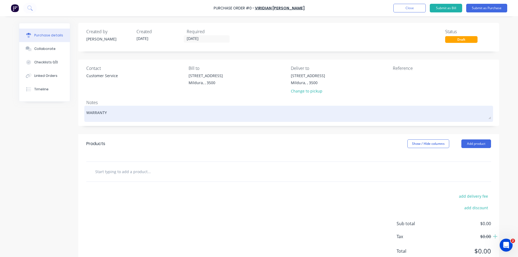
type textarea "WARRANTY -"
type textarea "x"
type textarea "WARRANTY"
type textarea "x"
type textarea "WARRANTY"
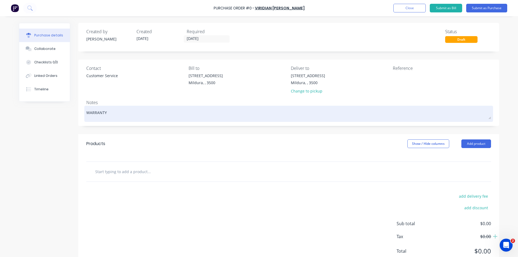
type textarea "x"
type textarea "WARRANTY"
type textarea "x"
type textarea "WARRANTY -"
type textarea "x"
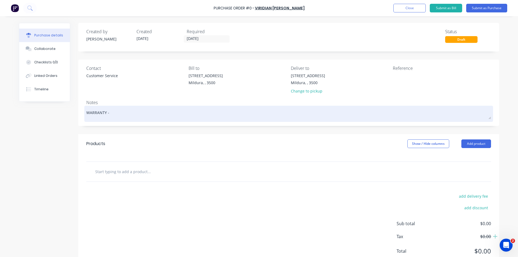
type textarea "WARRANTY -G"
type textarea "x"
type textarea "WARRANTY -GL"
type textarea "x"
type textarea "WARRANTY -GLA"
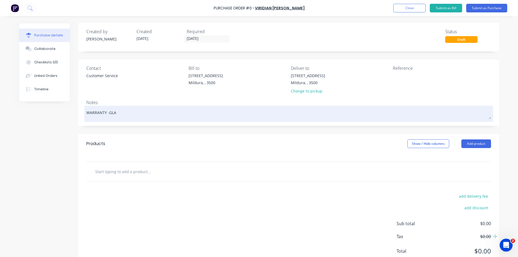
type textarea "x"
type textarea "WARRANTY -GLAS"
type textarea "x"
type textarea "WARRANTY -GLASS"
type textarea "x"
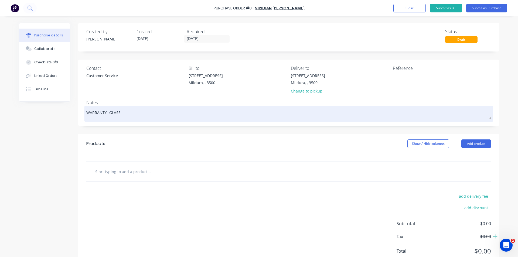
type textarea "WARRANTY -GLASS"
type textarea "x"
type textarea "WARRANTY -GLASS S"
type textarea "x"
type textarea "WARRANTY -GLASS SC"
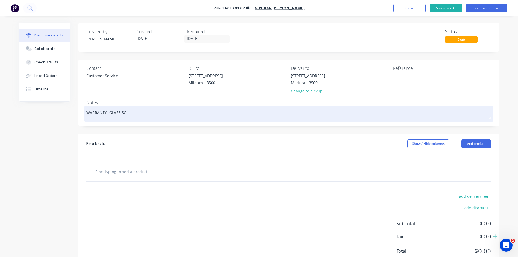
type textarea "x"
type textarea "WARRANTY -GLASS SCR"
type textarea "x"
type textarea "WARRANTY -GLASS SCRA"
type textarea "x"
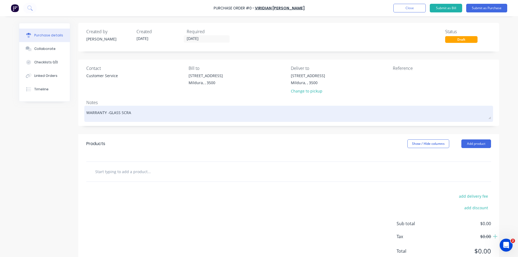
type textarea "WARRANTY -GLASS SCRAT"
type textarea "x"
type textarea "WARRANTY -GLASS SCRATC"
type textarea "x"
type textarea "WARRANTY -GLASS SCRATCH"
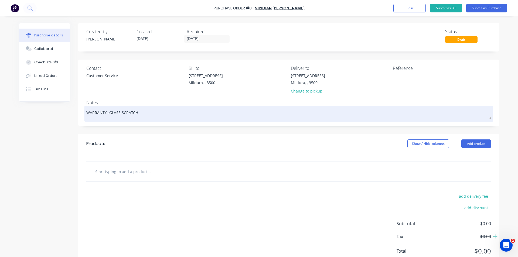
type textarea "x"
type textarea "WARRANTY -GLASS SCRATCH"
type textarea "x"
type textarea "WARRANTY -GLASS SCRATCH I"
type textarea "x"
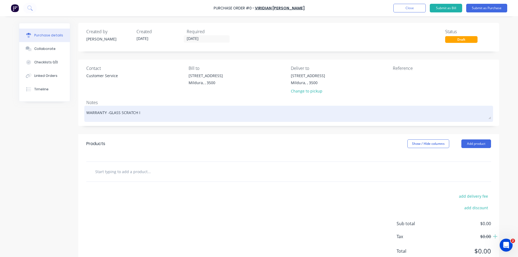
type textarea "WARRANTY -GLASS SCRATCH IN"
type textarea "x"
type textarea "WARRANTY -GLASS SCRATCH INT"
type textarea "x"
type textarea "WARRANTY -GLASS SCRATCH INTE"
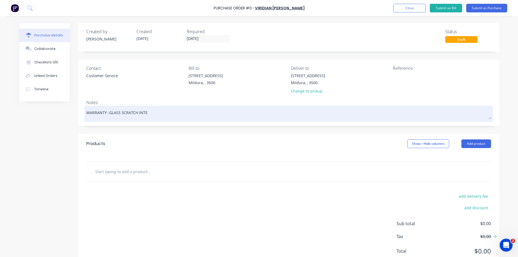
type textarea "x"
type textarea "WARRANTY -GLASS SCRATCH INTERN"
type textarea "x"
type textarea "WARRANTY -GLASS SCRATCH INTERNA"
type textarea "x"
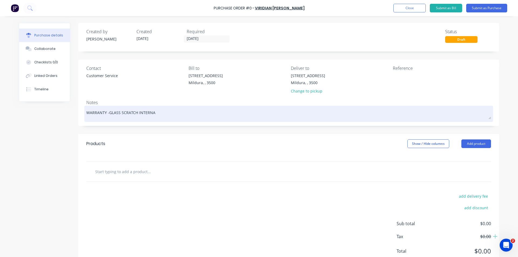
type textarea "WARRANTY -GLASS SCRATCH INTERNAL"
type textarea "x"
type textarea "WARRANTY -GLASS SCRATCH INTERNAL"
type textarea "x"
type textarea "WARRANTY -GLASS SCRATCH INTERNAL P"
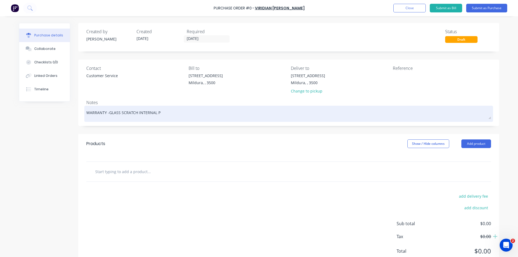
type textarea "x"
type textarea "WARRANTY -GLASS SCRATCH INTERNAL PO"
type textarea "x"
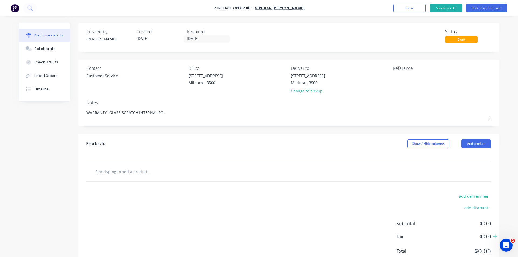
type textarea "WARRANTY -GLASS SCRATCH INTERNAL PO-"
type textarea "x"
type textarea "WARRANTY -GLASS SCRATCH INTERNAL PO-"
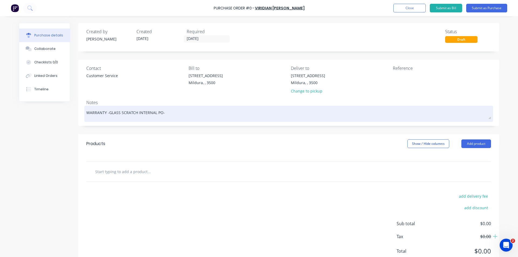
type textarea "x"
type textarea "WARRANTY -GLASS SCRATCH INTERNAL PO-6"
type textarea "x"
type textarea "WARRANTY -GLASS SCRATCH INTERNAL PO-69"
type textarea "x"
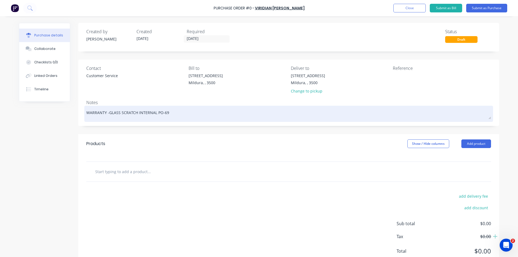
type textarea "WARRANTY -GLASS SCRATCH INTERNAL PO-698"
type textarea "x"
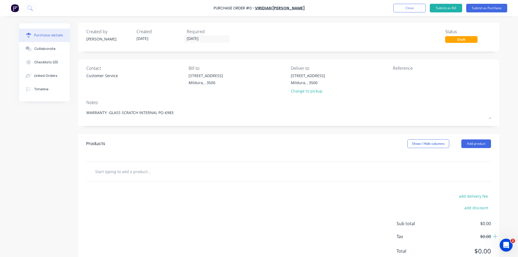
type textarea "WARRANTY -GLASS SCRATCH INTERNAL PO-6983"
type textarea "x"
type textarea "WARRANTY -GLASS SCRATCH INTERNAL PO-6983"
click at [278, 131] on div "Created by [PERSON_NAME] Created [DATE] Required [DATE] Status Draft Contact Cu…" at bounding box center [288, 147] width 421 height 248
drag, startPoint x: 415, startPoint y: 77, endPoint x: 418, endPoint y: 76, distance: 3.5
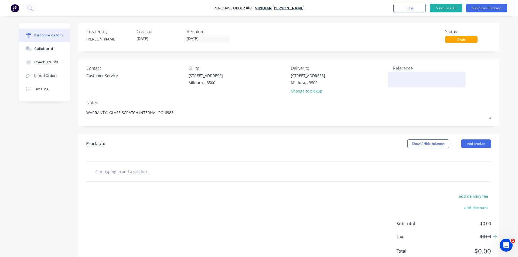
click at [418, 76] on textarea at bounding box center [426, 79] width 67 height 12
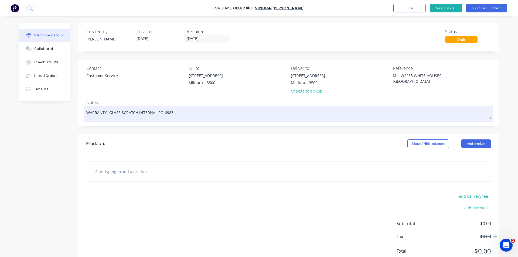
type textarea "MIL-W2235 WHITE HOUSES [GEOGRAPHIC_DATA]"
type textarea "x"
type textarea "MIL-W2235 WHITE HOUSES [GEOGRAPHIC_DATA]"
click at [105, 112] on textarea "WARRANTY -GLASS SCRATCH INTERNAL PO-6983" at bounding box center [288, 113] width 404 height 12
click at [152, 111] on textarea "WARRANTY -GLASS SCRATCH INTERNAL PO-6983" at bounding box center [288, 113] width 404 height 12
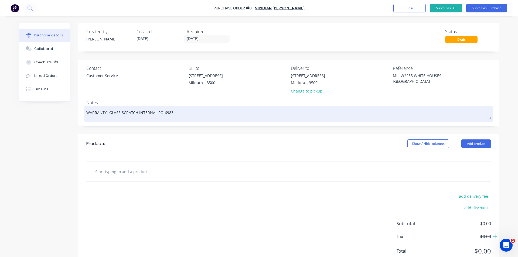
type textarea "x"
type textarea "WARRANTY -GLASS SCRATCH INTERNALL PO-6983"
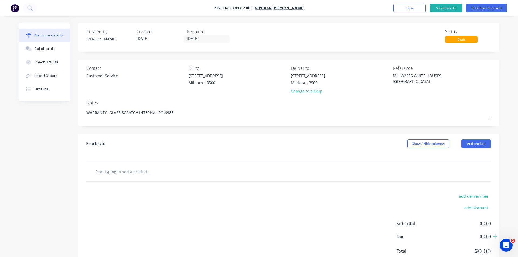
click at [146, 164] on div at bounding box center [288, 172] width 404 height 20
click at [153, 173] on input "text" at bounding box center [149, 171] width 108 height 11
click at [484, 143] on button "Add product" at bounding box center [476, 143] width 30 height 9
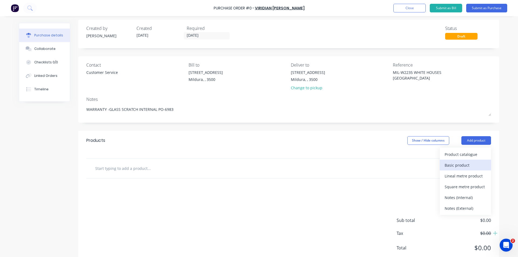
click at [463, 166] on div "Basic product" at bounding box center [465, 165] width 42 height 8
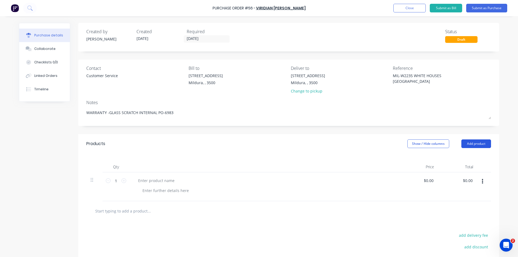
click at [471, 144] on button "Add product" at bounding box center [476, 143] width 30 height 9
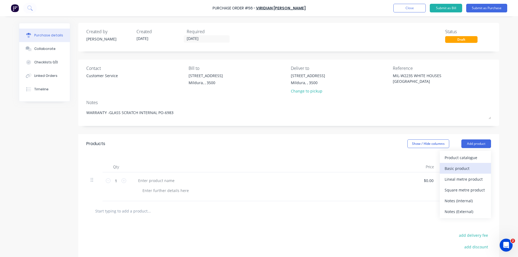
click at [467, 168] on div "Basic product" at bounding box center [465, 168] width 42 height 8
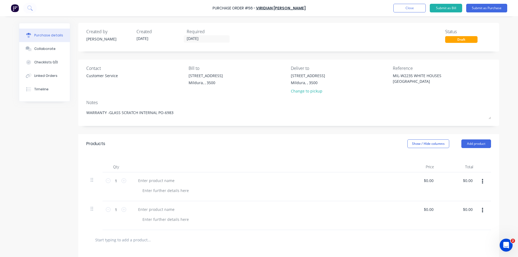
click at [483, 211] on button "button" at bounding box center [482, 210] width 13 height 10
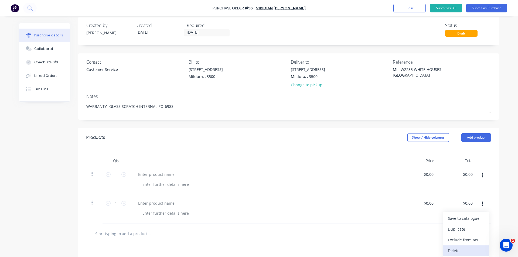
scroll to position [14, 0]
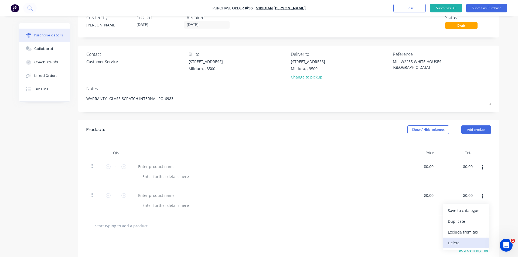
click at [452, 242] on button "Delete" at bounding box center [466, 243] width 46 height 11
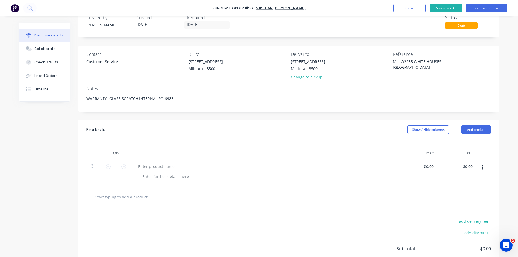
click at [389, 193] on div at bounding box center [289, 196] width 396 height 11
click at [492, 9] on button "Submit as Purchase" at bounding box center [486, 8] width 41 height 9
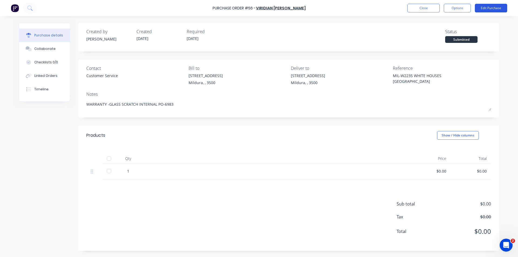
click at [498, 8] on button "Edit Purchase" at bounding box center [491, 8] width 32 height 9
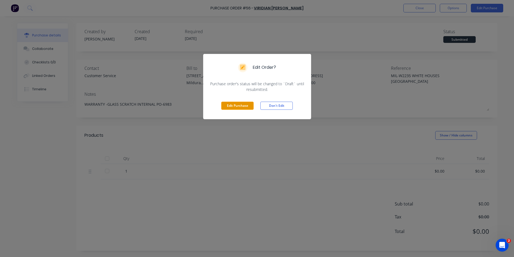
click at [245, 106] on button "Edit Purchase" at bounding box center [237, 106] width 32 height 8
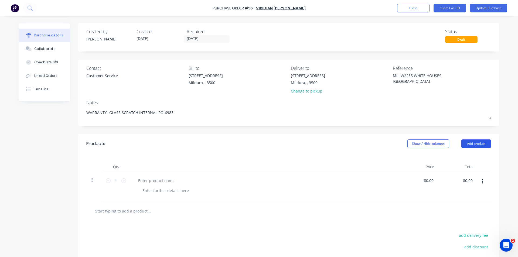
click at [478, 140] on button "Add product" at bounding box center [476, 143] width 30 height 9
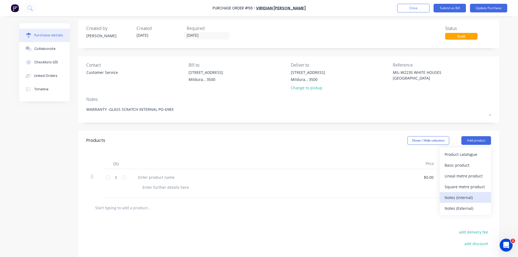
scroll to position [2, 0]
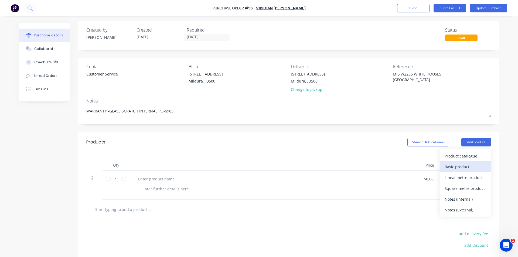
click at [461, 164] on div "Basic product" at bounding box center [465, 167] width 42 height 8
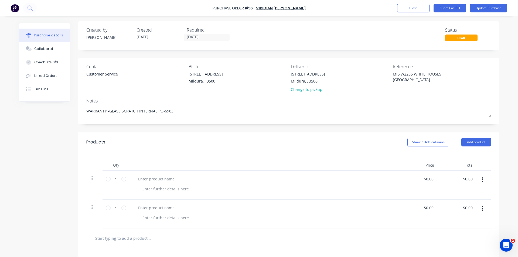
scroll to position [11, 0]
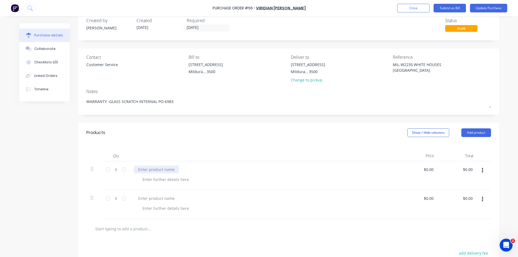
click at [171, 169] on div at bounding box center [156, 170] width 45 height 8
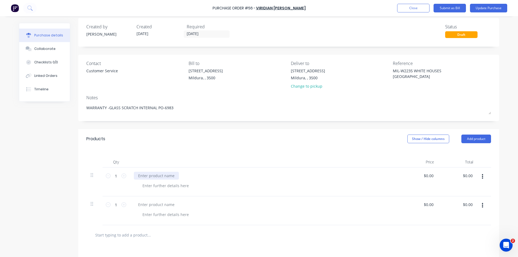
scroll to position [0, 0]
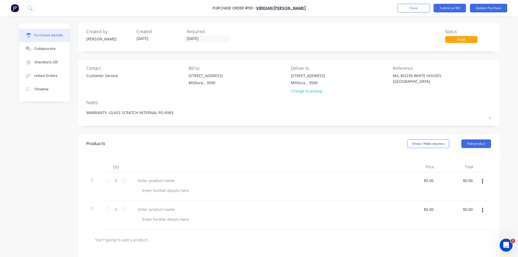
click at [482, 210] on icon "button" at bounding box center [482, 210] width 1 height 6
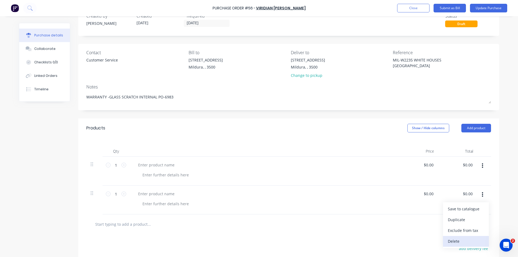
scroll to position [24, 0]
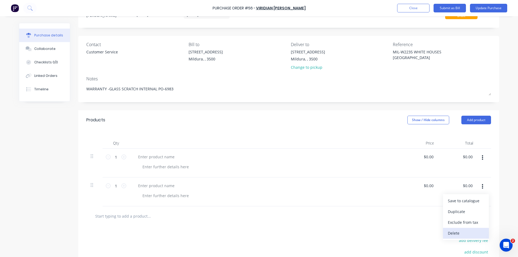
click at [462, 235] on button "Delete" at bounding box center [466, 233] width 46 height 11
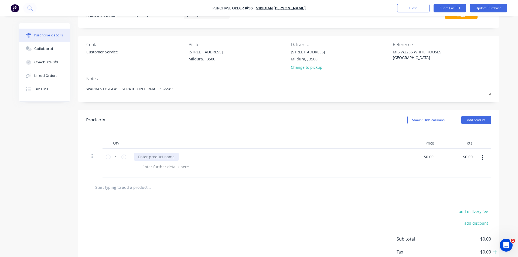
click at [152, 159] on div at bounding box center [156, 157] width 45 height 8
click at [135, 157] on div "TWC" at bounding box center [142, 157] width 17 height 8
click at [148, 156] on div "DTWC" at bounding box center [143, 157] width 19 height 8
click at [147, 157] on div "DTWC" at bounding box center [143, 157] width 19 height 8
drag, startPoint x: 156, startPoint y: 157, endPoint x: 132, endPoint y: 156, distance: 23.2
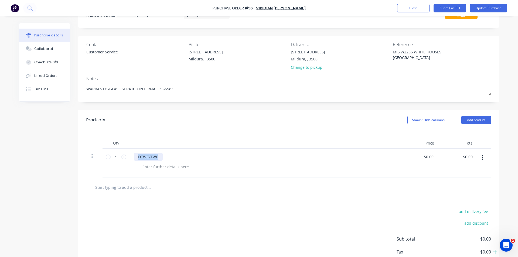
click at [134, 156] on div "DTWC-TWC" at bounding box center [148, 157] width 29 height 8
click at [479, 123] on button "Add product" at bounding box center [476, 120] width 30 height 9
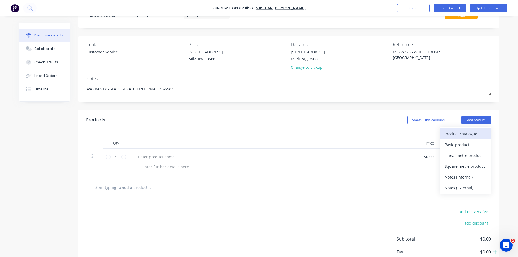
click at [468, 136] on div "Product catalogue" at bounding box center [465, 134] width 42 height 8
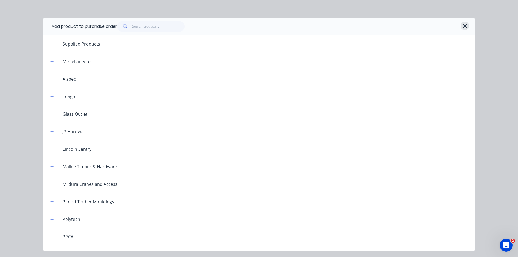
click at [467, 27] on icon "button" at bounding box center [465, 26] width 6 height 8
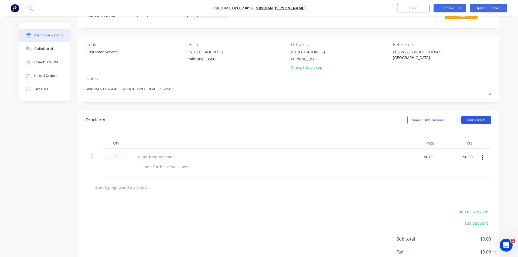
click at [480, 122] on button "Add product" at bounding box center [476, 120] width 30 height 9
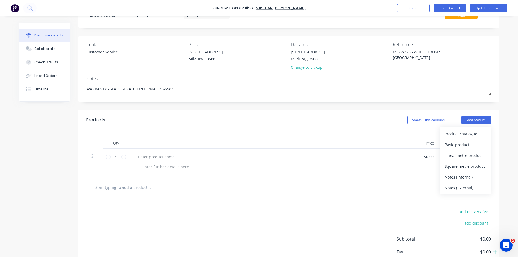
click at [197, 161] on div at bounding box center [264, 163] width 270 height 29
drag, startPoint x: 284, startPoint y: 135, endPoint x: 295, endPoint y: 120, distance: 18.0
click at [284, 134] on div "Qty Price Total 1 1 $0.00 $0.00 $0.00 $0.00" at bounding box center [288, 154] width 421 height 48
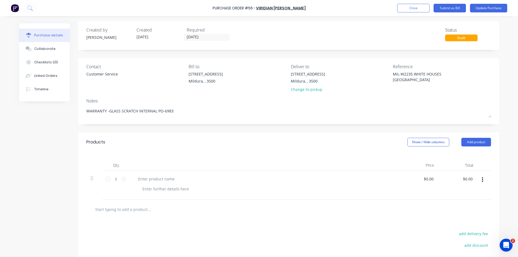
scroll to position [0, 0]
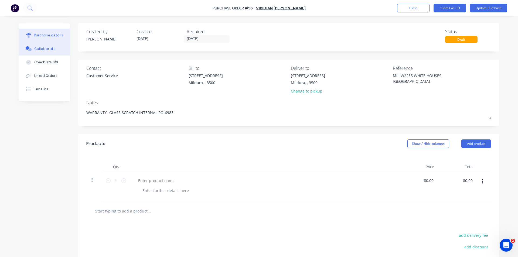
click at [46, 49] on div "Collaborate" at bounding box center [44, 48] width 21 height 5
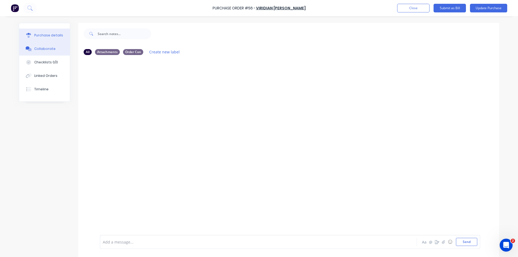
click at [46, 35] on div "Purchase details" at bounding box center [48, 35] width 29 height 5
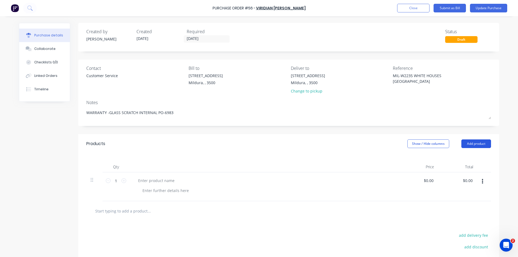
click at [477, 143] on button "Add product" at bounding box center [476, 143] width 30 height 9
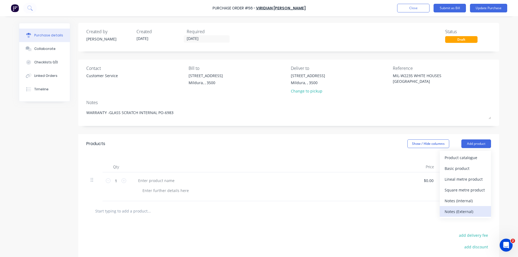
scroll to position [5, 0]
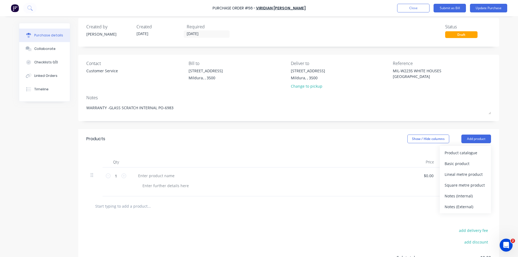
click at [311, 133] on div "Products Show / Hide columns Add product Product catalogue Basic product Lineal…" at bounding box center [288, 138] width 421 height 19
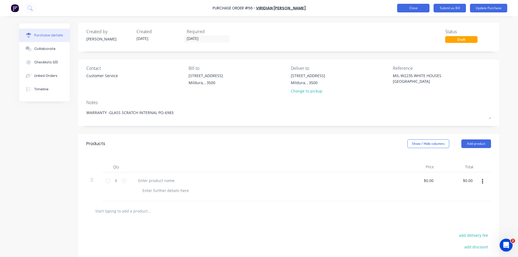
click at [409, 8] on button "Close" at bounding box center [413, 8] width 32 height 9
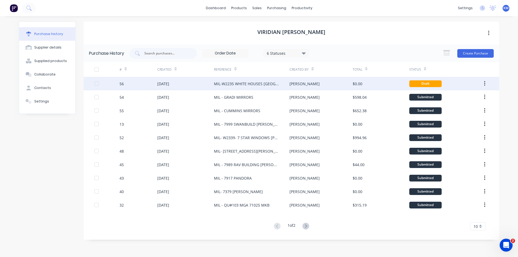
click at [482, 81] on button "button" at bounding box center [484, 84] width 13 height 10
click at [454, 98] on div "Archive" at bounding box center [465, 98] width 42 height 8
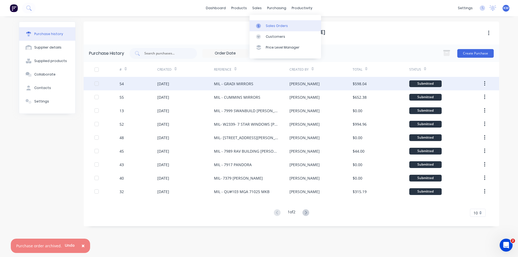
click at [272, 25] on div "Sales Orders" at bounding box center [277, 25] width 22 height 5
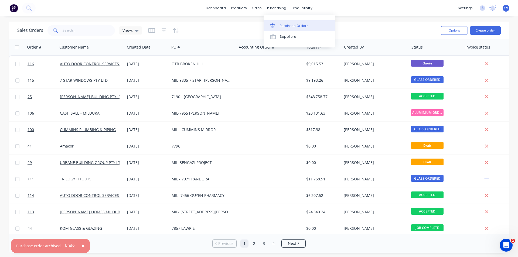
click at [291, 26] on div "Purchase Orders" at bounding box center [294, 25] width 29 height 5
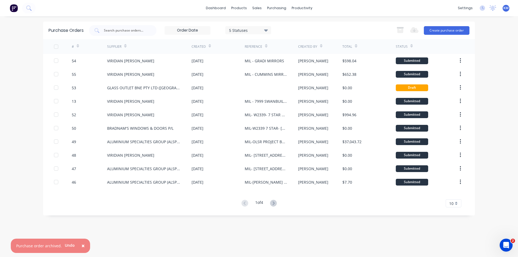
click at [358, 20] on div "× Purchase order archived. Undo dashboard products sales purchasing productivit…" at bounding box center [259, 128] width 518 height 257
click at [249, 32] on div "5 Statuses" at bounding box center [248, 30] width 39 height 6
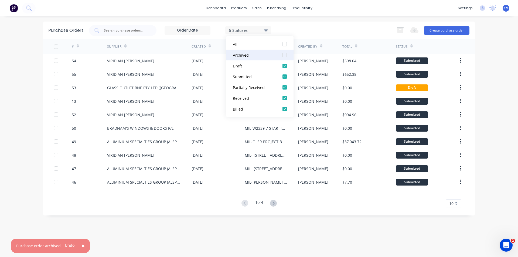
click at [285, 54] on div at bounding box center [284, 55] width 11 height 11
click at [498, 114] on div "× Purchase order archived. Undo dashboard products sales purchasing productivit…" at bounding box center [259, 128] width 518 height 257
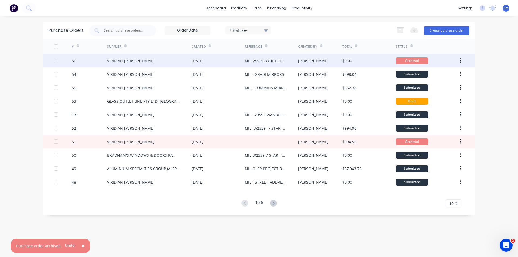
click at [255, 61] on div "MIL-W2235 WHITE HOUSES [GEOGRAPHIC_DATA]" at bounding box center [266, 61] width 42 height 6
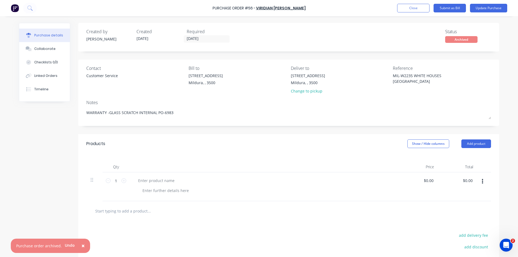
click at [160, 184] on div at bounding box center [264, 186] width 270 height 29
click at [146, 179] on div at bounding box center [156, 181] width 45 height 8
paste div
click at [194, 187] on div at bounding box center [266, 191] width 257 height 8
click at [157, 179] on div "DWCCT464 GLS 4-6-4 DGU WH CATHEDRAL TGH + CL TGH" at bounding box center [189, 181] width 111 height 8
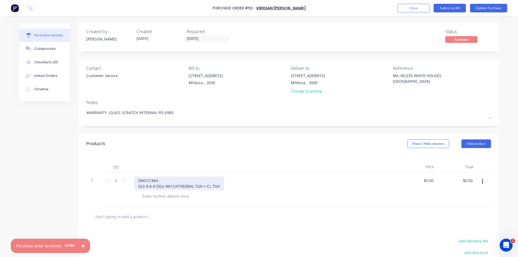
click at [162, 181] on div "DWCCT464 - GLS 4-6-4 DGU [GEOGRAPHIC_DATA] TGH + CL TGH" at bounding box center [179, 183] width 90 height 13
click at [195, 192] on div "DWCCT464 - GLS 4-6-4 DGU [GEOGRAPHIC_DATA] TGH + CL TGH" at bounding box center [264, 189] width 270 height 35
click at [156, 193] on div at bounding box center [165, 196] width 55 height 8
paste div
click at [166, 200] on div "0627 x 1098" at bounding box center [266, 196] width 257 height 8
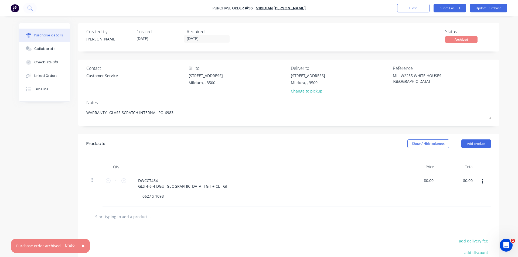
click at [180, 198] on div "0627 x 1098" at bounding box center [266, 196] width 257 height 8
click at [147, 214] on input "text" at bounding box center [149, 216] width 108 height 11
paste input "DWCCT464 GLS 4-6-4 DGU WH CATHEDRAL TGH + CL TGH 0627 x 1098"
click at [137, 226] on div "DWCCT464 GLS 4-6-4 DGU WH CATHEDRAL TGH + CL TGH 0627 x 1098" at bounding box center [288, 217] width 404 height 20
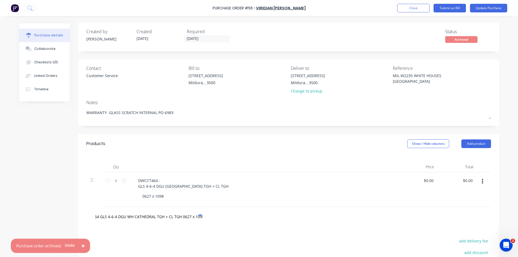
scroll to position [0, 0]
click at [114, 215] on input "DWCCT464 GLS 4-6-4 DGU WH CATHEDRAL TGH + CL TGH 0627 x 1098" at bounding box center [149, 216] width 108 height 11
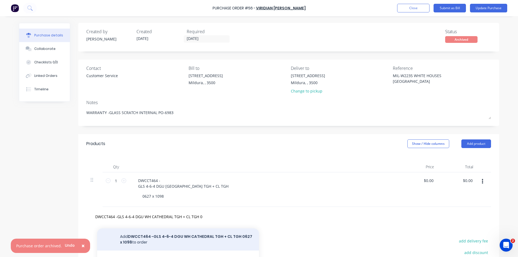
click at [191, 243] on button "Add DWCCT464 -GLS 4-6-4 DGU WH CATHEDRAL TGH + CL TGH 0627 x 1098 to order" at bounding box center [178, 239] width 162 height 22
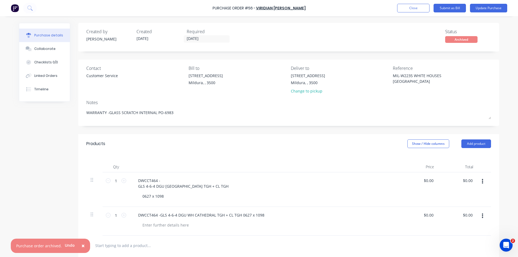
click at [192, 194] on div "0627 x 1098" at bounding box center [266, 196] width 257 height 8
click at [184, 184] on div "DWCCT464 - GLS 4-6-4 DGU [GEOGRAPHIC_DATA] TGH + CL TGH" at bounding box center [183, 183] width 99 height 13
click at [135, 187] on div "DWCCT464 - GLS 4-6-4 DGU [GEOGRAPHIC_DATA] TGH + CL TGH" at bounding box center [183, 183] width 99 height 13
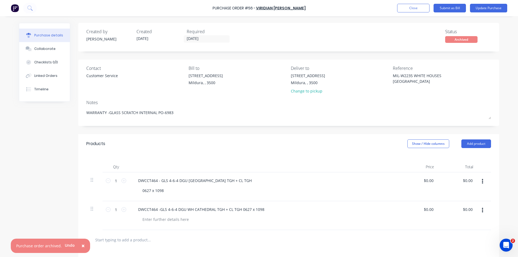
click at [177, 192] on div "0627 x 1098" at bounding box center [266, 191] width 257 height 8
click at [158, 180] on div "DWCCT464 - GLS 4-6-4 DGU [GEOGRAPHIC_DATA] TGH + CL TGH" at bounding box center [195, 181] width 122 height 8
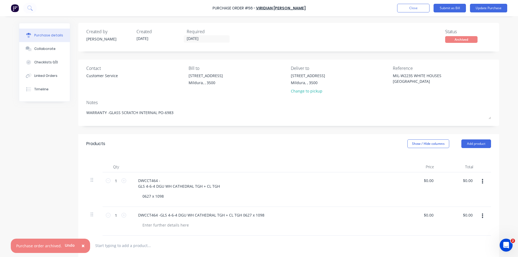
click at [256, 183] on div "DWCCT464 - GLS 4-6-4 DGU [GEOGRAPHIC_DATA] TGH + CL TGH" at bounding box center [264, 183] width 261 height 13
click at [239, 215] on div "DWCCT464 -GLS 4-6-4 DGU WH CATHEDRAL TGH + CL TGH 0627 x 1098" at bounding box center [201, 215] width 135 height 8
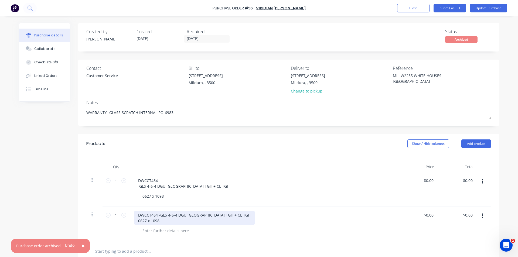
click at [158, 214] on div "DWCCT464 -GLS 4-6-4 DGU WH CATHEDRAL TGH + CL TGH 0627 x 1098" at bounding box center [194, 217] width 121 height 13
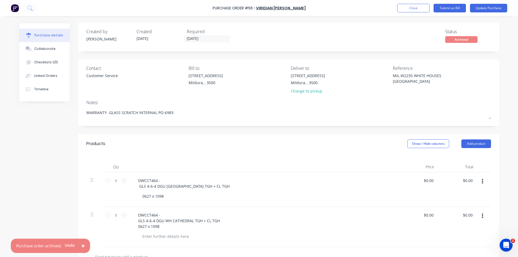
click at [228, 223] on div "DWCCT464 - GLS 4-6-4 DGU WH CATHEDRAL TGH + CL TGH 0627 x 1098" at bounding box center [264, 220] width 261 height 19
click at [135, 227] on div "DWCCT464 - GLS 4-6-4 DGU WH CATHEDRAL TGH + CL TGH 0627 x 1098" at bounding box center [179, 220] width 91 height 19
click at [281, 220] on div "DWCCT464 - GLS 4-6-4 DGU [GEOGRAPHIC_DATA] TGH + CL TGH 0627 x 1098" at bounding box center [264, 223] width 261 height 25
click at [169, 198] on div "0627 x 1098" at bounding box center [266, 196] width 257 height 8
click at [140, 197] on div "0627 x 1098" at bounding box center [153, 196] width 30 height 8
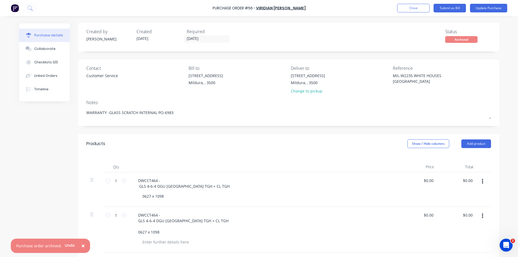
click at [179, 199] on div "0627 x 1098" at bounding box center [266, 196] width 257 height 8
click at [113, 184] on input "1" at bounding box center [116, 181] width 11 height 8
click at [482, 216] on icon "button" at bounding box center [482, 216] width 1 height 5
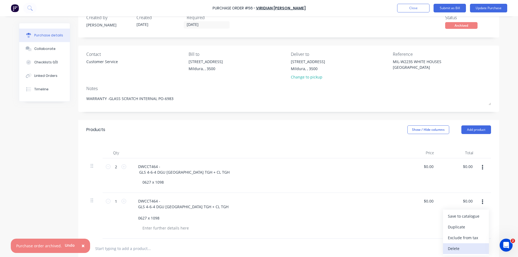
scroll to position [20, 0]
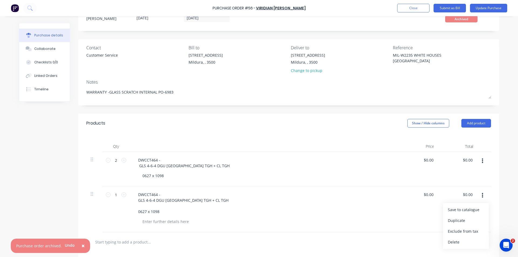
click at [462, 240] on button "Delete" at bounding box center [466, 242] width 46 height 11
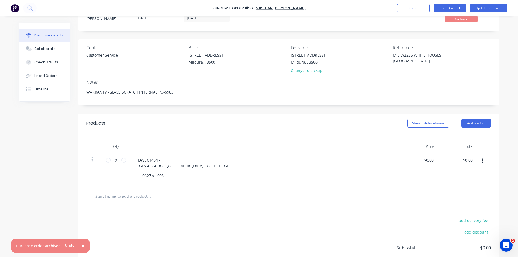
click at [267, 131] on div "Products Show / Hide columns Add product" at bounding box center [288, 123] width 421 height 19
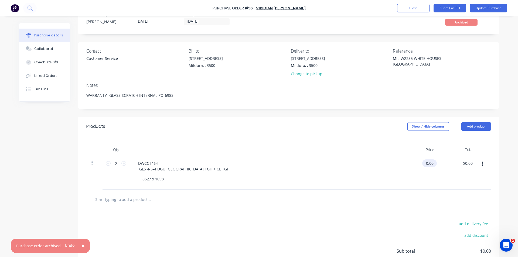
click at [427, 160] on input "0.00" at bounding box center [428, 163] width 12 height 8
drag, startPoint x: 416, startPoint y: 162, endPoint x: 445, endPoint y: 166, distance: 28.9
click at [445, 166] on div "2 2 DWCCT464 - GLS 4-6-4 DGU WH CATHEDRAL TGH + CL TGH 0627 x 1098 0.074520 0.0…" at bounding box center [288, 172] width 404 height 35
click at [433, 182] on div "$74.52 $74.52" at bounding box center [418, 172] width 39 height 35
click at [345, 113] on div "Created by [PERSON_NAME] Created [DATE] Required [DATE] Status Archived Contact…" at bounding box center [288, 152] width 421 height 292
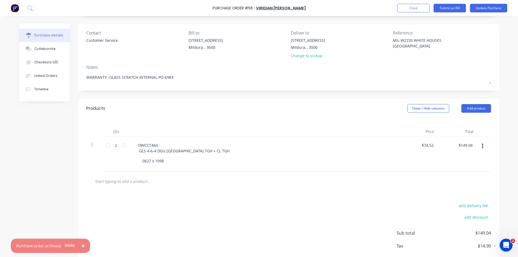
scroll to position [29, 0]
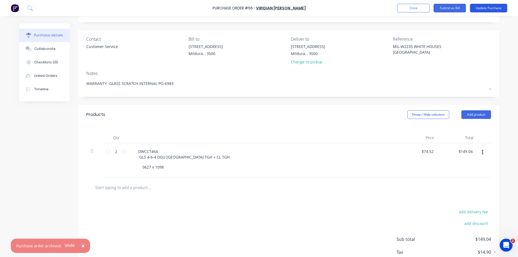
click at [494, 8] on button "Update Purchase" at bounding box center [488, 8] width 37 height 9
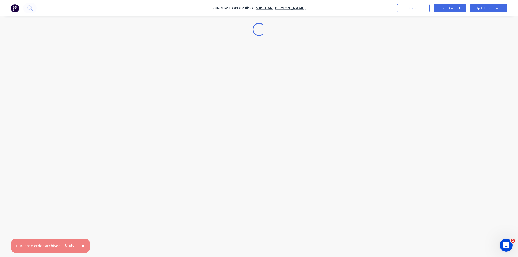
scroll to position [0, 0]
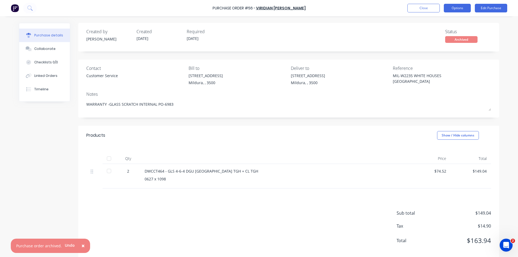
click at [459, 8] on button "Options" at bounding box center [457, 8] width 27 height 9
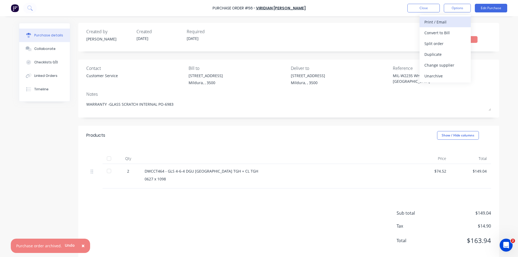
click at [440, 19] on div "Print / Email" at bounding box center [445, 22] width 42 height 8
click at [451, 33] on div "With pricing" at bounding box center [445, 33] width 42 height 8
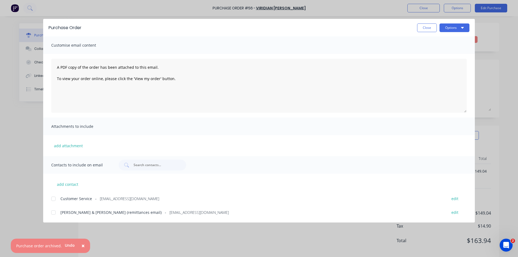
click at [91, 126] on span "Attachments to include" at bounding box center [80, 127] width 59 height 8
click at [77, 144] on button "add attachment" at bounding box center [68, 146] width 34 height 8
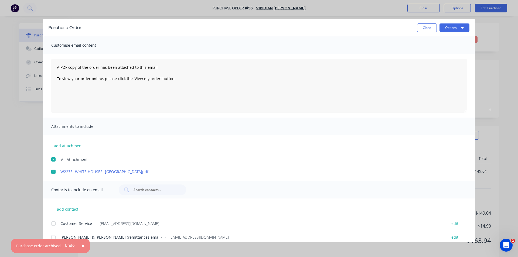
scroll to position [5, 0]
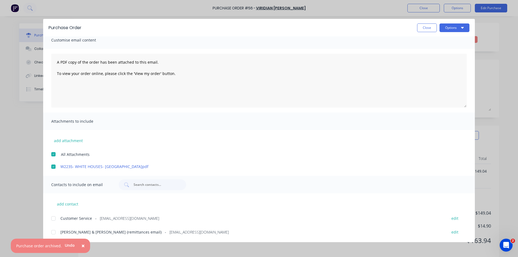
click at [51, 219] on div at bounding box center [53, 218] width 11 height 11
click at [100, 166] on link "W2235- WHITE HOUSES- [GEOGRAPHIC_DATA]pdf" at bounding box center [250, 167] width 381 height 6
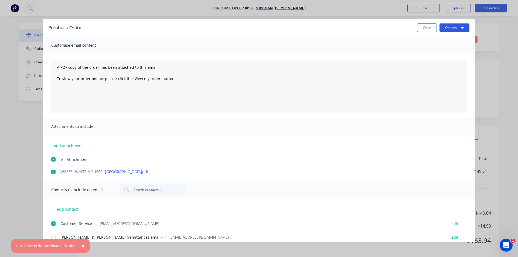
click at [457, 26] on button "Options" at bounding box center [454, 27] width 30 height 9
click at [438, 59] on div "Email" at bounding box center [444, 63] width 42 height 8
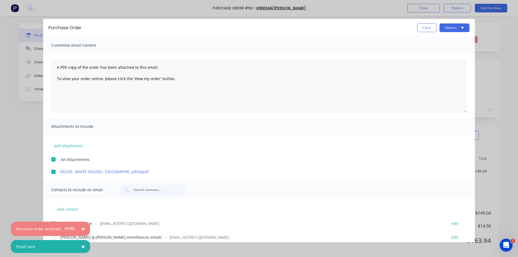
click at [82, 228] on span "×" at bounding box center [82, 229] width 3 height 8
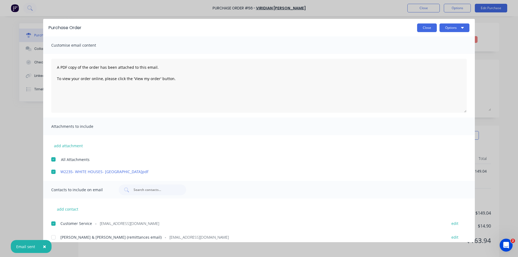
click at [424, 29] on button "Close" at bounding box center [427, 27] width 20 height 9
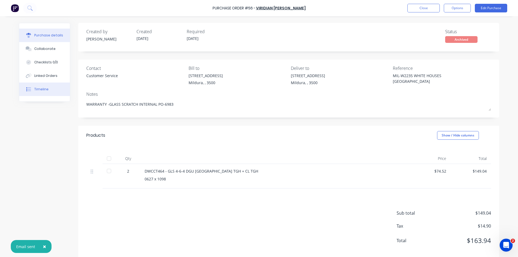
click at [42, 90] on div "Timeline" at bounding box center [41, 89] width 14 height 5
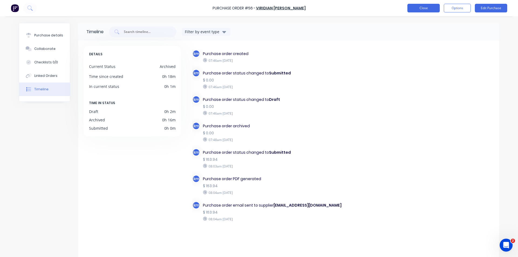
click at [416, 8] on button "Close" at bounding box center [423, 8] width 32 height 9
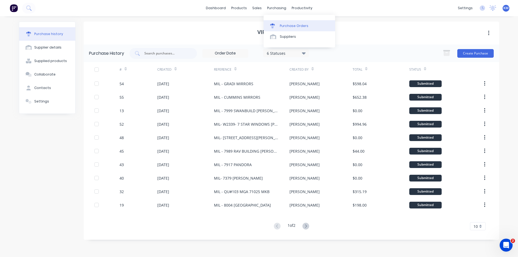
click at [291, 25] on div "Purchase Orders" at bounding box center [294, 25] width 29 height 5
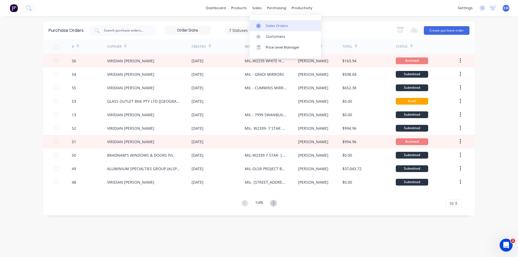
click at [269, 26] on div "Sales Orders" at bounding box center [277, 25] width 22 height 5
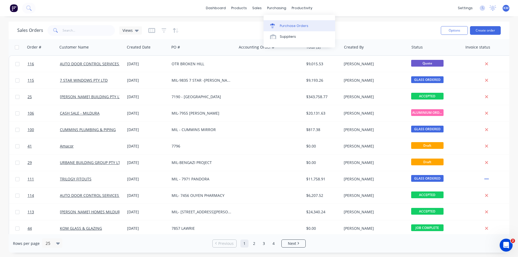
click at [288, 25] on div "Purchase Orders" at bounding box center [294, 25] width 29 height 5
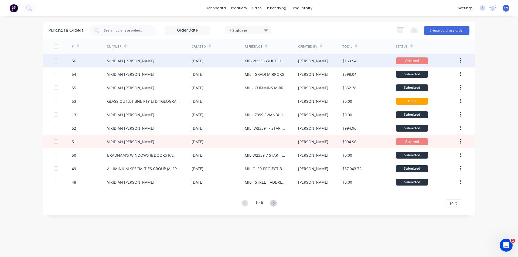
click at [462, 58] on button "button" at bounding box center [460, 61] width 13 height 10
click at [444, 73] on div "Unarchive" at bounding box center [441, 75] width 42 height 8
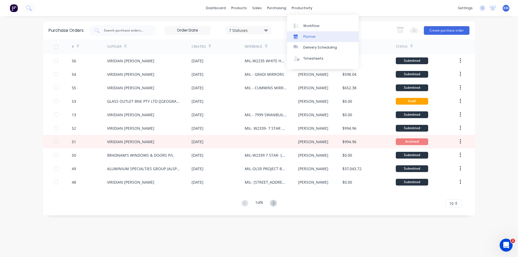
click at [305, 38] on div "Planner" at bounding box center [309, 36] width 13 height 5
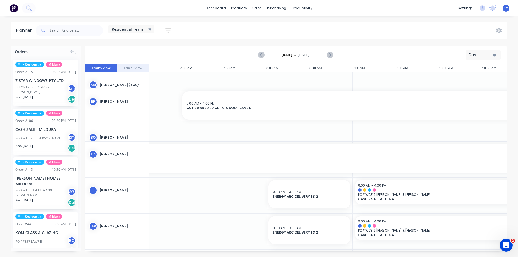
scroll to position [0, 575]
click at [330, 55] on icon "Next page" at bounding box center [329, 55] width 6 height 6
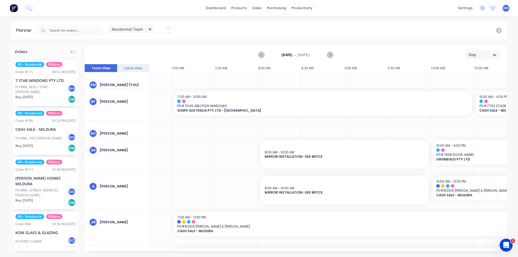
scroll to position [0, 588]
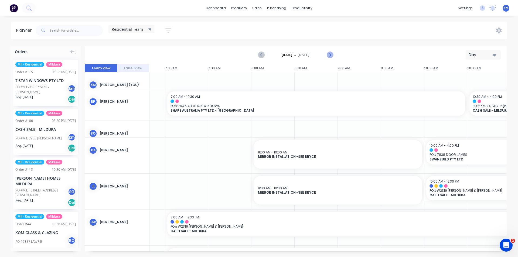
click at [329, 55] on icon "Next page" at bounding box center [329, 55] width 6 height 6
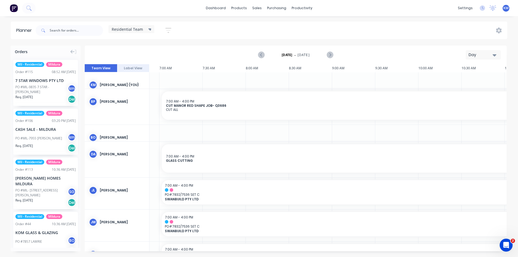
scroll to position [0, 592]
click at [328, 56] on icon "Next page" at bounding box center [329, 55] width 6 height 6
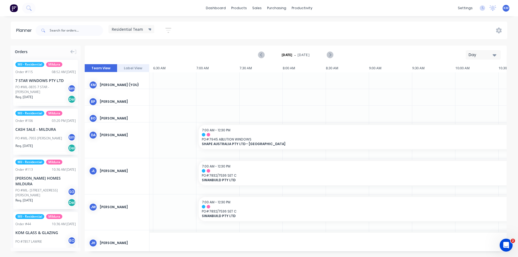
scroll to position [0, 558]
click at [332, 55] on icon "Next page" at bounding box center [329, 55] width 6 height 6
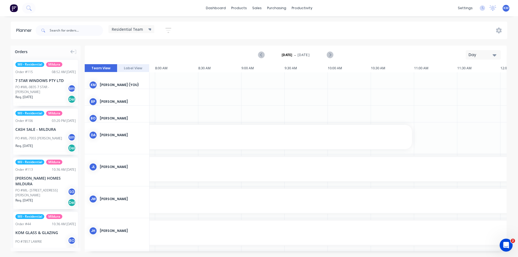
scroll to position [0, 691]
click at [262, 54] on icon "Previous page" at bounding box center [261, 55] width 6 height 6
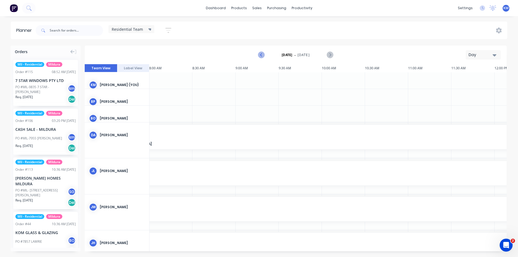
click at [261, 53] on icon "Previous page" at bounding box center [261, 55] width 6 height 6
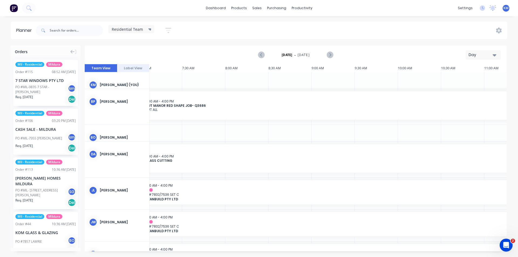
scroll to position [0, 602]
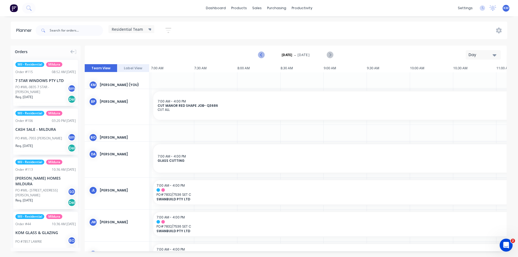
click at [263, 53] on icon "Previous page" at bounding box center [261, 55] width 6 height 6
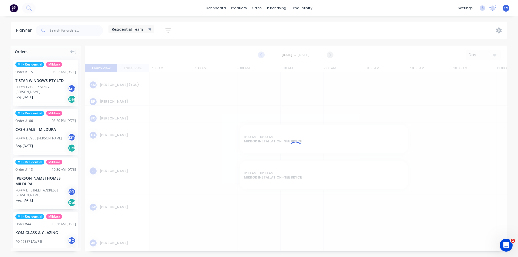
click at [262, 54] on div at bounding box center [296, 149] width 422 height 206
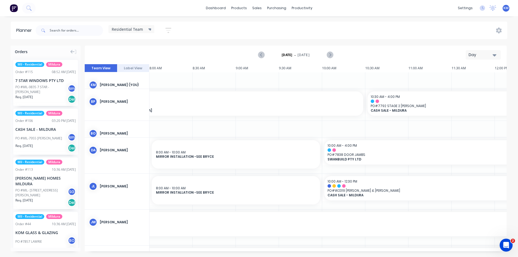
scroll to position [0, 691]
click at [261, 54] on icon "Previous page" at bounding box center [261, 55] width 2 height 4
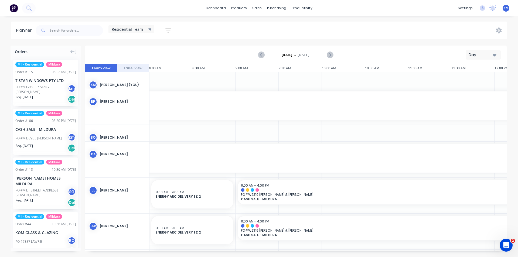
click at [261, 54] on icon "Previous page" at bounding box center [261, 55] width 2 height 4
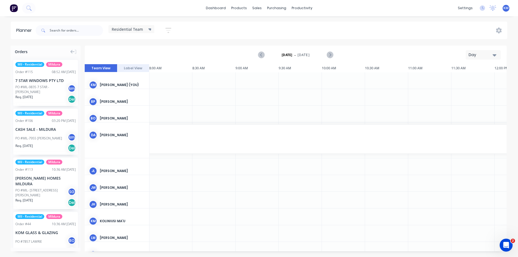
click at [261, 54] on icon "Previous page" at bounding box center [261, 55] width 2 height 4
click at [261, 54] on icon "Previous page" at bounding box center [261, 55] width 6 height 6
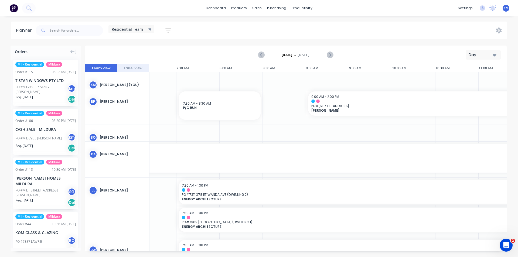
scroll to position [0, 604]
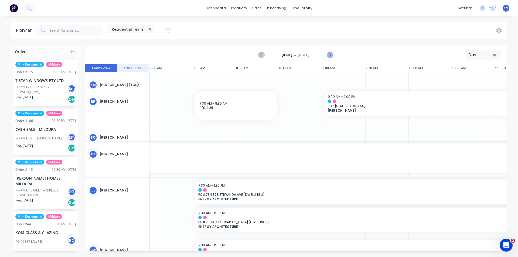
click at [328, 54] on icon "Next page" at bounding box center [329, 55] width 6 height 6
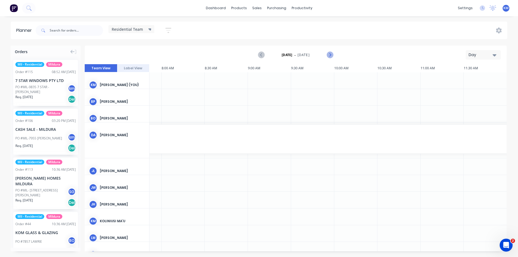
scroll to position [0, 691]
click at [259, 54] on icon "Previous page" at bounding box center [261, 55] width 6 height 6
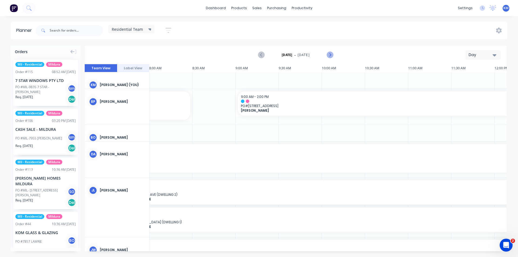
click at [330, 54] on icon "Next page" at bounding box center [329, 55] width 6 height 6
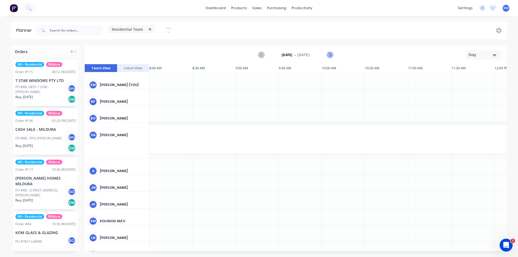
click at [330, 54] on icon "Next page" at bounding box center [329, 55] width 6 height 6
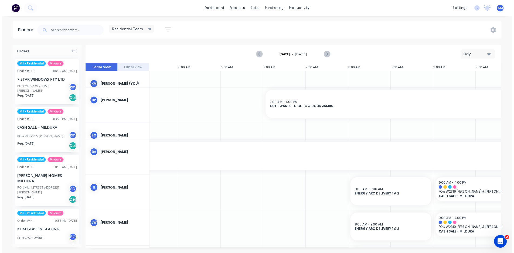
scroll to position [0, 490]
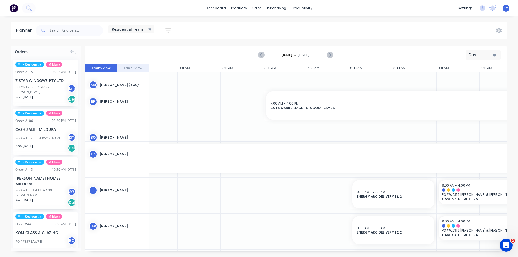
click at [397, 23] on div "Residential Team Save new view None edit Residential Team (Default) edit Commer…" at bounding box center [271, 30] width 472 height 16
click at [275, 25] on div "Sales Orders" at bounding box center [277, 25] width 22 height 5
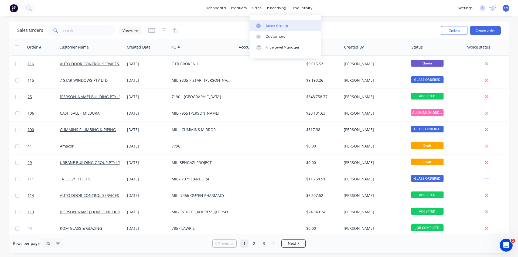
click at [276, 25] on div "Sales Orders" at bounding box center [277, 25] width 22 height 5
click at [90, 30] on input "text" at bounding box center [89, 30] width 53 height 11
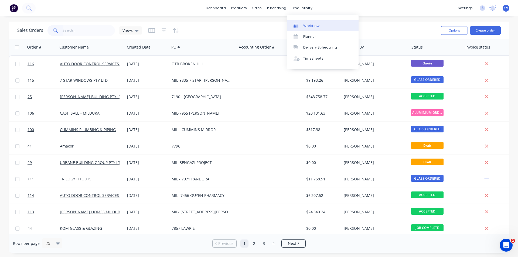
click at [311, 26] on div "Workflow" at bounding box center [311, 25] width 16 height 5
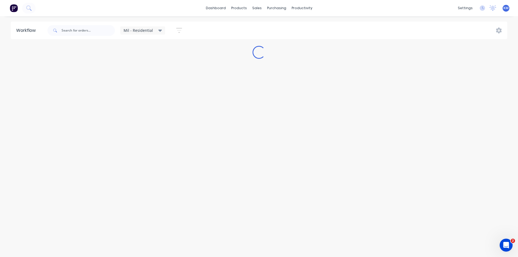
click at [146, 27] on div "Mil - Residential" at bounding box center [142, 30] width 45 height 8
click at [153, 94] on button "Mil - Commercial" at bounding box center [152, 92] width 57 height 6
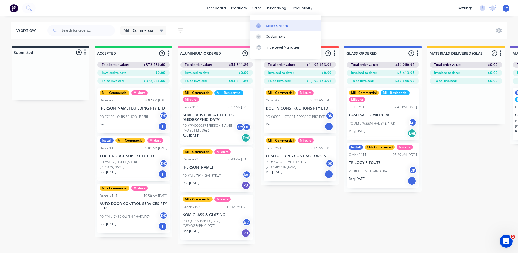
click at [275, 30] on link "Sales Orders" at bounding box center [284, 25] width 71 height 11
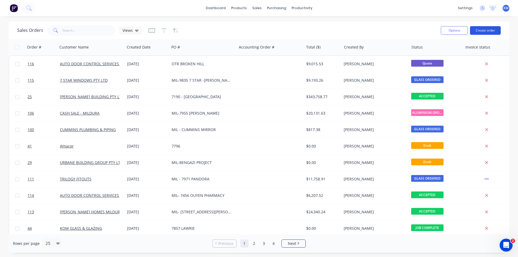
click at [486, 27] on button "Create order" at bounding box center [485, 30] width 31 height 9
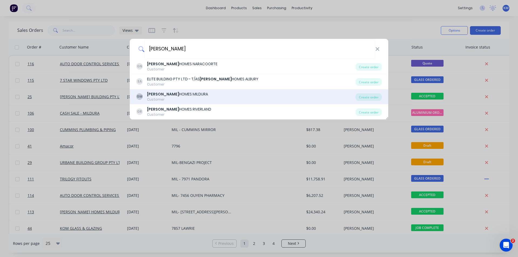
click at [209, 97] on div "GM [PERSON_NAME] HOMES MILDURA Customer" at bounding box center [245, 96] width 219 height 11
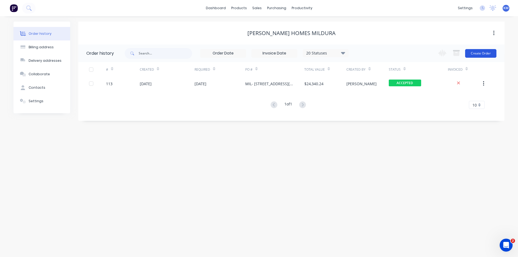
click at [484, 52] on button "Create Order" at bounding box center [480, 53] width 31 height 9
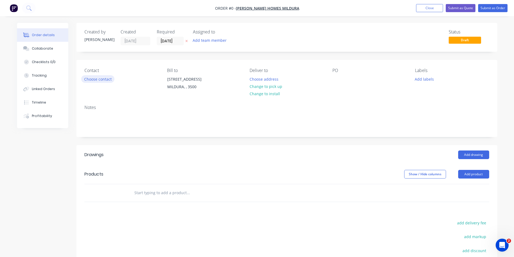
click at [95, 82] on button "Choose contact" at bounding box center [97, 78] width 33 height 7
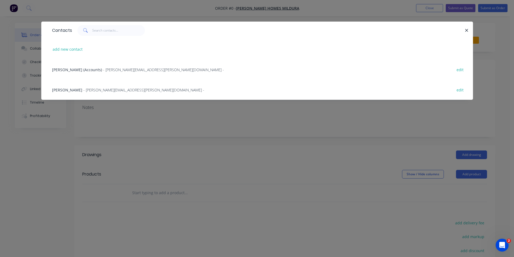
click at [91, 90] on span "- [PERSON_NAME][EMAIL_ADDRESS][PERSON_NAME][DOMAIN_NAME] -" at bounding box center [143, 89] width 121 height 5
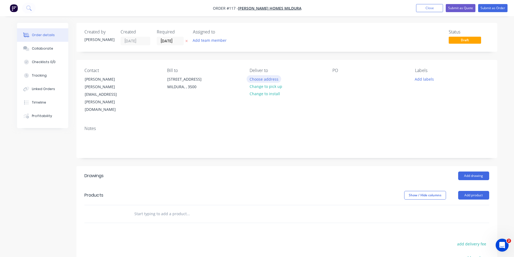
click at [274, 80] on button "Choose address" at bounding box center [263, 78] width 35 height 7
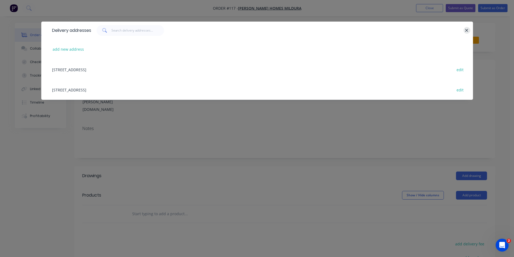
click at [466, 31] on icon "button" at bounding box center [467, 30] width 4 height 5
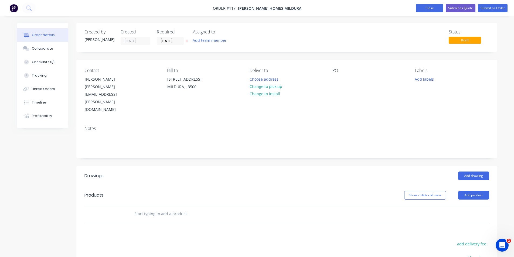
click at [430, 8] on button "Close" at bounding box center [429, 8] width 27 height 8
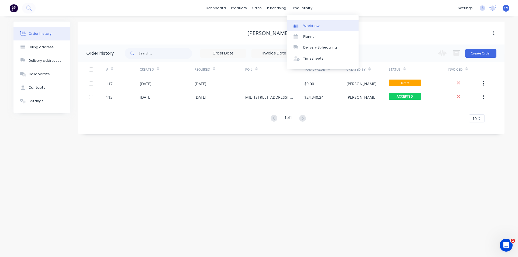
click at [310, 26] on div "Workflow" at bounding box center [311, 25] width 16 height 5
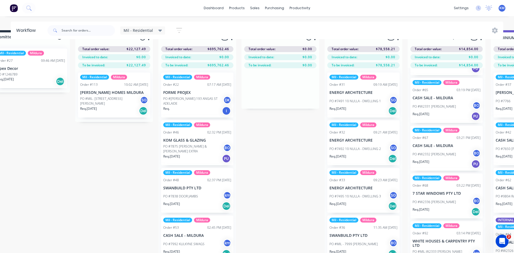
scroll to position [16, 0]
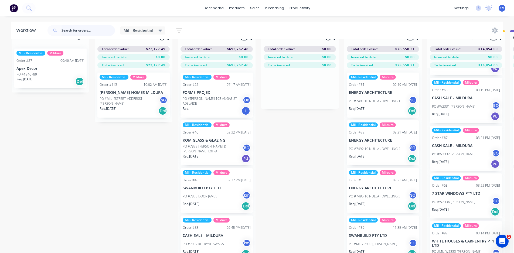
click at [84, 30] on input "text" at bounding box center [87, 30] width 53 height 11
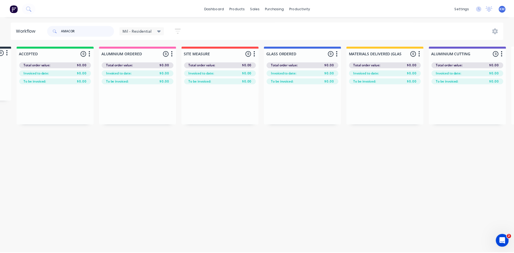
scroll to position [0, 0]
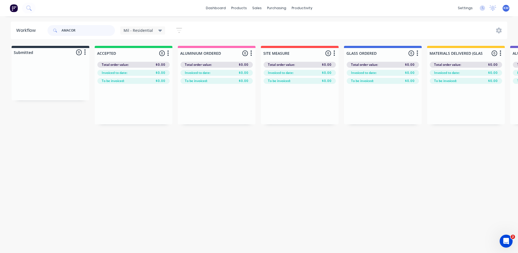
drag, startPoint x: 82, startPoint y: 29, endPoint x: 40, endPoint y: 34, distance: 41.8
click at [43, 35] on header "Workflow AMACOR Mil - Residential Save new view None edit Mil - Residential (De…" at bounding box center [259, 31] width 496 height 18
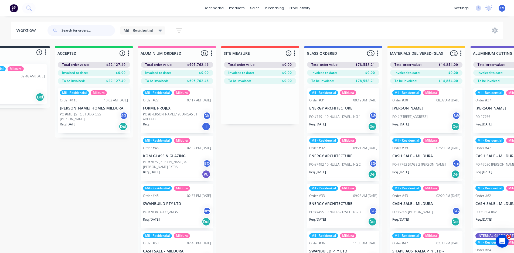
scroll to position [0, 23]
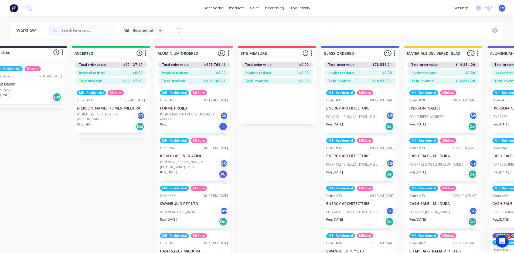
click at [146, 27] on div "Mil - Residential" at bounding box center [142, 30] width 45 height 8
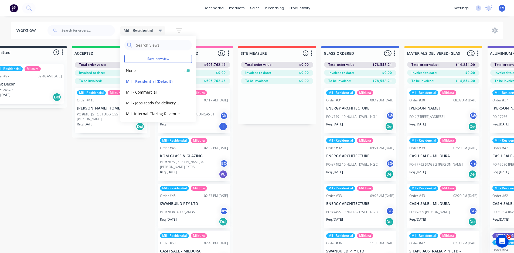
click at [146, 70] on button "None" at bounding box center [152, 70] width 57 height 6
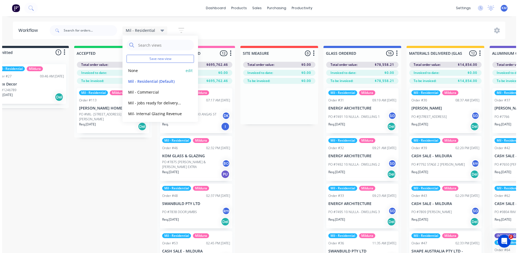
scroll to position [0, 0]
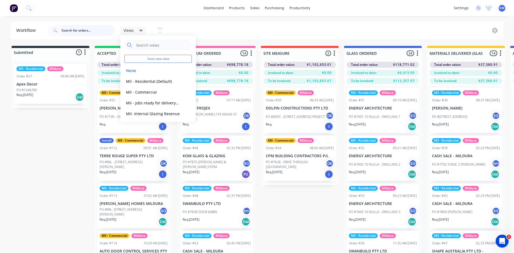
click at [74, 29] on input "text" at bounding box center [87, 30] width 53 height 11
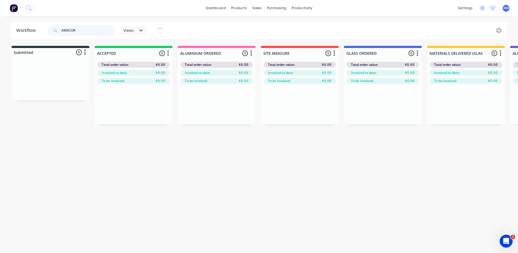
drag, startPoint x: 84, startPoint y: 30, endPoint x: 24, endPoint y: 39, distance: 60.3
click at [25, 39] on div "Workflow AMACOR Views Save new view None edit Mil - Residential (Default) edit …" at bounding box center [259, 132] width 518 height 221
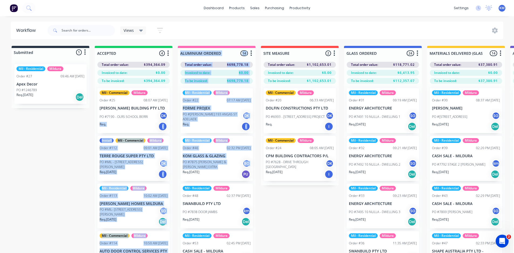
drag, startPoint x: 172, startPoint y: 116, endPoint x: 179, endPoint y: 173, distance: 56.8
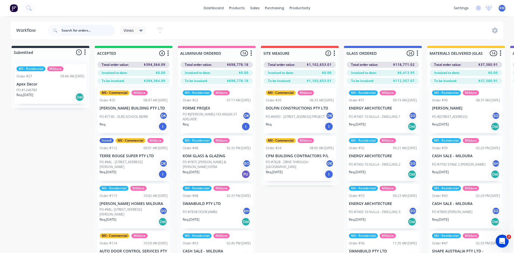
click at [90, 29] on input "text" at bounding box center [87, 30] width 53 height 11
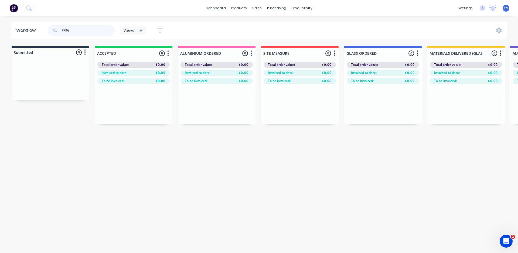
drag, startPoint x: 86, startPoint y: 33, endPoint x: 32, endPoint y: 35, distance: 54.5
click at [32, 35] on header "Workflow 7796 Views Save new view None edit Mil - Residential (Default) edit Mi…" at bounding box center [259, 31] width 496 height 18
click at [147, 28] on div "Views Save new view None edit Mil - Residential (Default) edit Mil - Commercial…" at bounding box center [144, 30] width 49 height 11
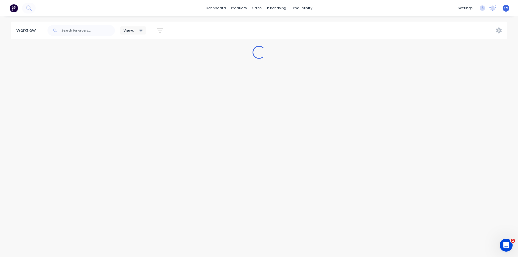
click at [140, 30] on icon at bounding box center [141, 31] width 4 height 2
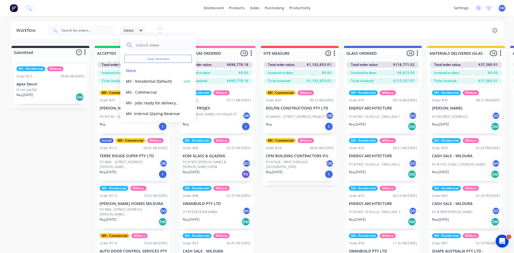
click at [150, 84] on div "Mil - Residential (Default) edit" at bounding box center [157, 81] width 67 height 11
click at [151, 82] on button "Mil - Residential (Default)" at bounding box center [152, 81] width 57 height 6
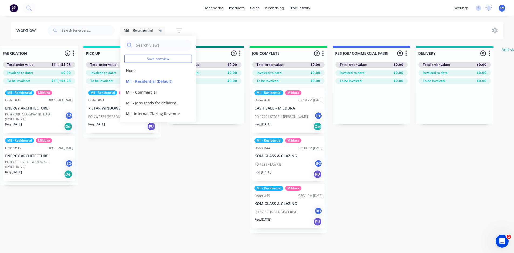
scroll to position [0, 581]
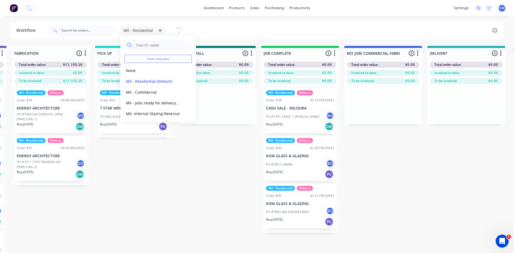
click at [165, 206] on div "Submitted 1 Status colour #273444 hex #273444 Save Cancel Summaries Total order…" at bounding box center [21, 159] width 1212 height 226
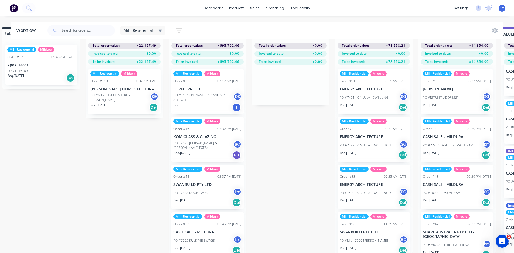
scroll to position [23, 4]
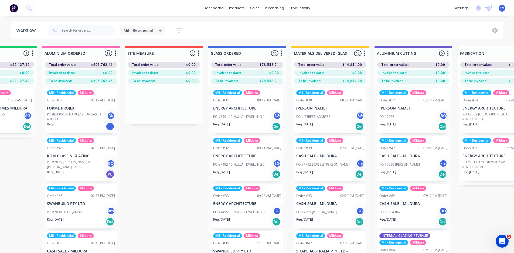
scroll to position [0, 128]
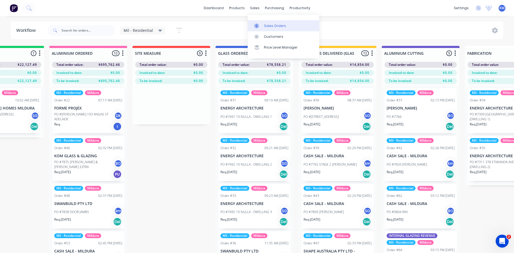
click at [269, 25] on div "Sales Orders" at bounding box center [275, 25] width 22 height 5
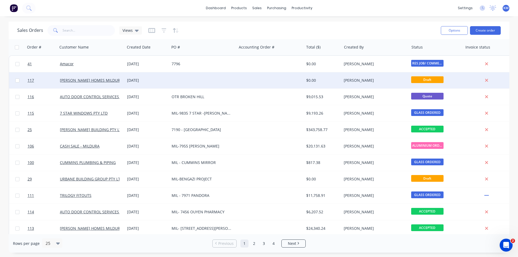
click at [290, 78] on div at bounding box center [269, 80] width 67 height 16
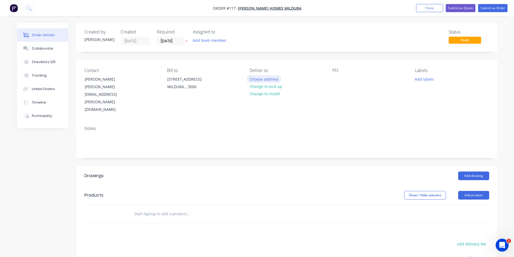
click at [272, 78] on button "Choose address" at bounding box center [263, 78] width 35 height 7
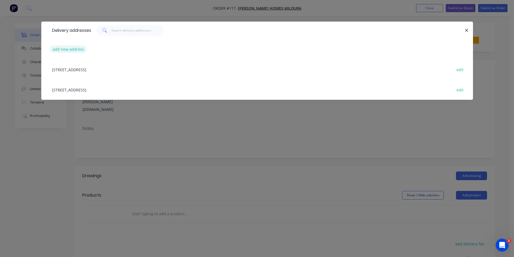
click at [77, 49] on button "add new address" at bounding box center [68, 49] width 37 height 7
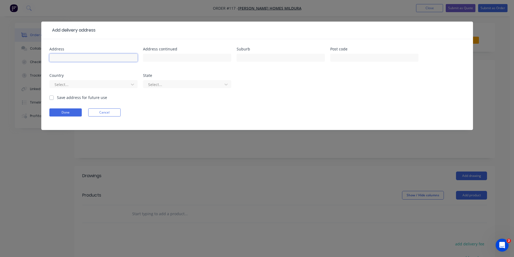
click at [108, 60] on input "text" at bounding box center [93, 58] width 88 height 8
type input "LOT 2 KARADOC AVENUE NICHOLS POINT"
click at [71, 111] on button "Done" at bounding box center [65, 112] width 32 height 8
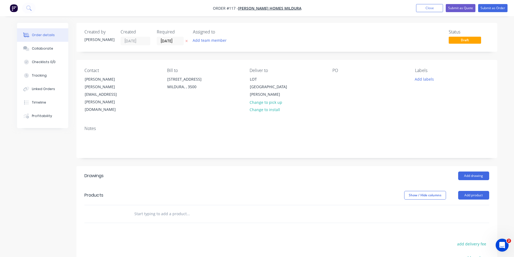
click at [361, 80] on div "PO" at bounding box center [369, 91] width 74 height 46
click at [349, 81] on div "PO" at bounding box center [369, 91] width 74 height 46
click at [336, 78] on div at bounding box center [336, 79] width 9 height 8
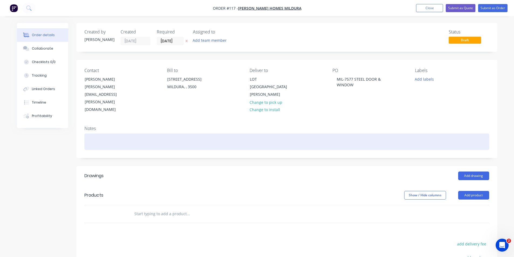
click at [347, 133] on div at bounding box center [286, 141] width 404 height 16
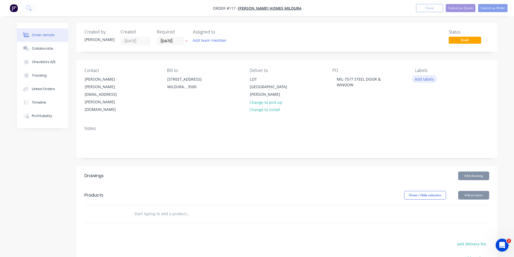
click at [421, 80] on button "Add labels" at bounding box center [424, 78] width 25 height 7
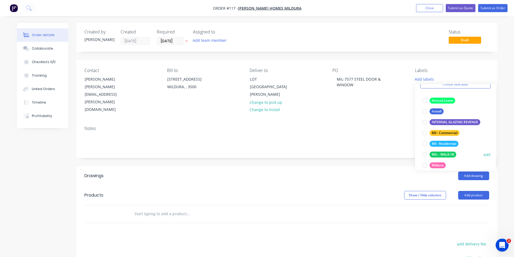
scroll to position [35, 0]
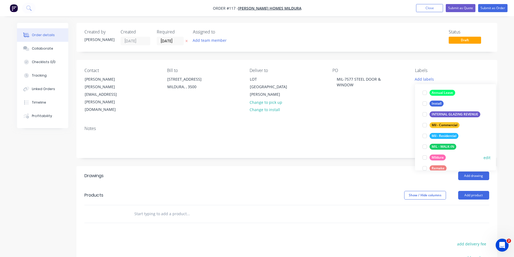
click at [424, 156] on div at bounding box center [424, 157] width 11 height 11
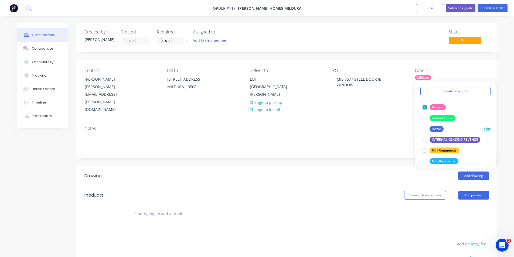
scroll to position [25, 0]
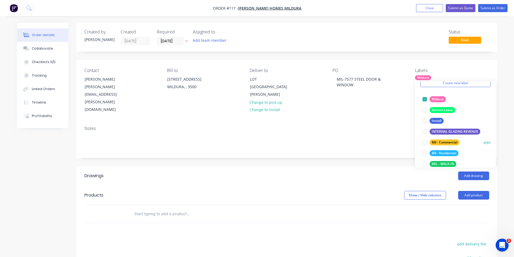
click at [425, 143] on div at bounding box center [424, 142] width 11 height 11
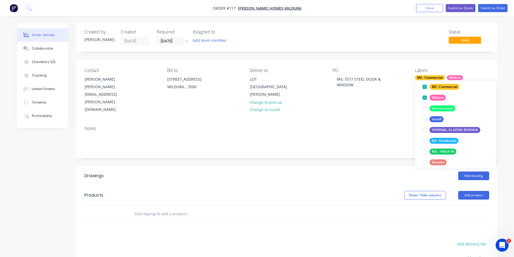
scroll to position [36, 0]
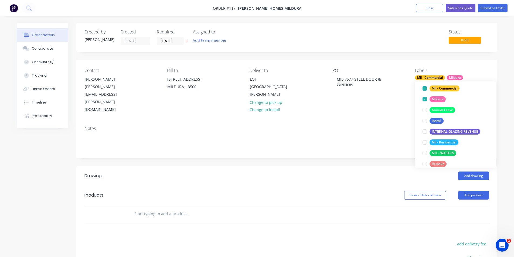
click at [370, 166] on header "Drawings Add drawing" at bounding box center [286, 175] width 421 height 19
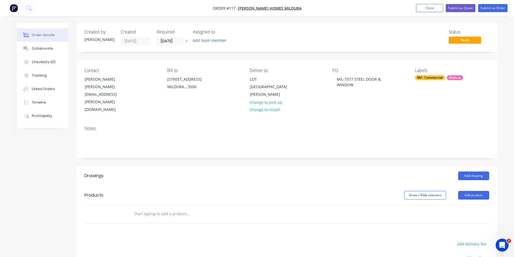
click at [467, 78] on div "Mil - Commercial Mildura" at bounding box center [452, 77] width 74 height 5
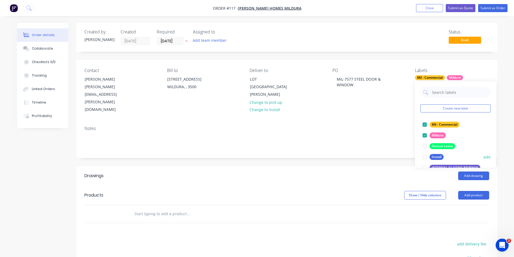
click at [425, 155] on div at bounding box center [424, 157] width 11 height 11
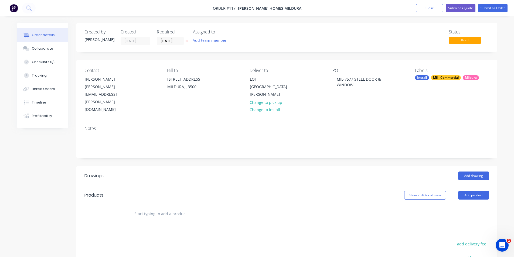
click at [302, 171] on div "Add drawing" at bounding box center [329, 175] width 318 height 9
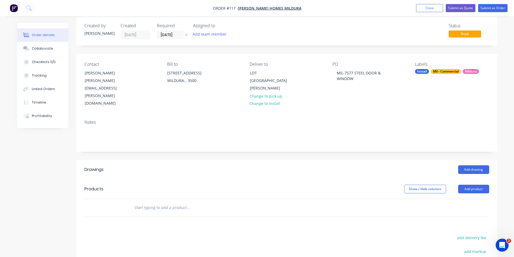
click at [126, 199] on div at bounding box center [111, 208] width 32 height 18
click at [153, 202] on input "text" at bounding box center [188, 207] width 108 height 11
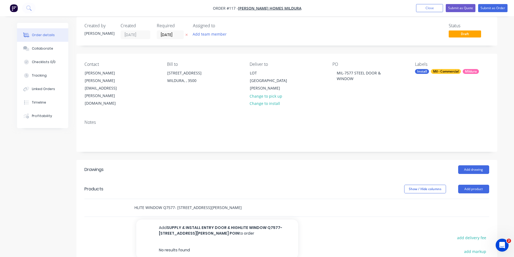
scroll to position [0, 77]
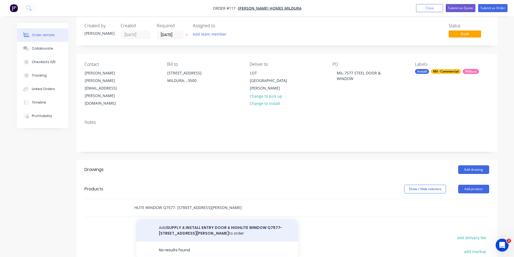
type input "SUPPLY & INSTALL ENTRY DOOR & HIGHLITE WINDOW Q7577- LOT 2 KARADOC AVENUE, NICH…"
click at [242, 219] on button "Add SUPPLY & INSTALL ENTRY DOOR & HIGHLITE WINDOW Q7577- LOT 2 KARADOC AVENUE, …" at bounding box center [217, 230] width 162 height 22
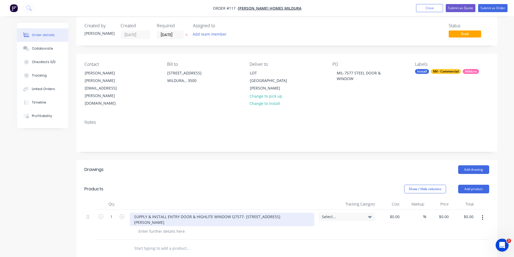
click at [179, 213] on div "SUPPLY & INSTALL ENTRY DOOR & HIGHLITE WINDOW Q7577- LOT 2 KARADOC AVENUE, NICH…" at bounding box center [222, 219] width 184 height 13
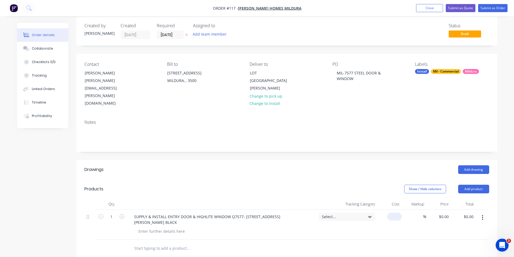
click at [393, 210] on div "$0.00" at bounding box center [389, 225] width 25 height 30
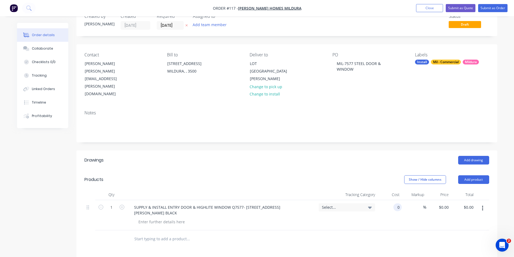
click at [393, 203] on div "0 0" at bounding box center [397, 207] width 8 height 8
paste input "14576.39"
type input "$14,576.39"
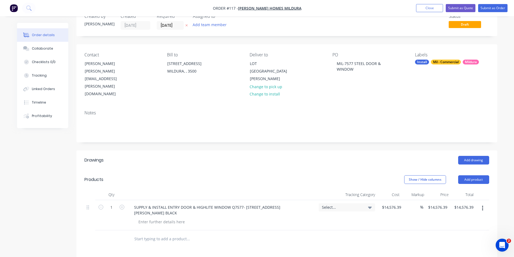
click at [395, 200] on div "$14,576.39 $14,576.39" at bounding box center [390, 215] width 26 height 30
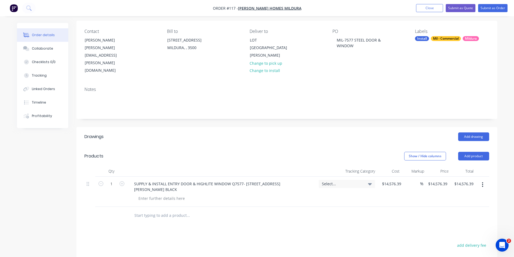
scroll to position [35, 0]
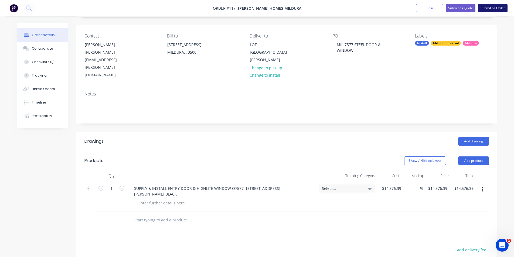
click at [495, 9] on button "Submit as Order" at bounding box center [492, 8] width 29 height 8
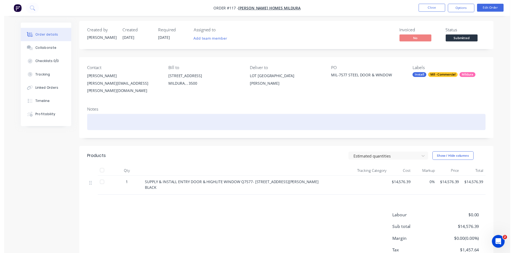
scroll to position [0, 0]
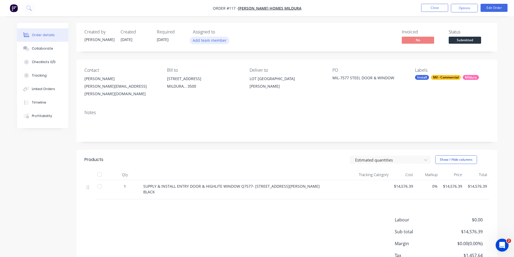
click at [216, 40] on button "Add team member" at bounding box center [210, 40] width 40 height 7
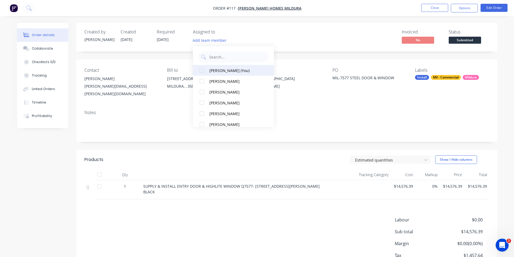
click at [203, 72] on div at bounding box center [201, 70] width 11 height 11
click at [503, 40] on div "Order details Collaborate Checklists 0/0 Tracking Linked Orders Timeline Profit…" at bounding box center [257, 147] width 514 height 295
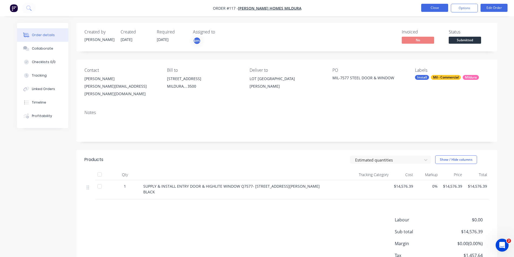
click at [440, 8] on button "Close" at bounding box center [434, 8] width 27 height 8
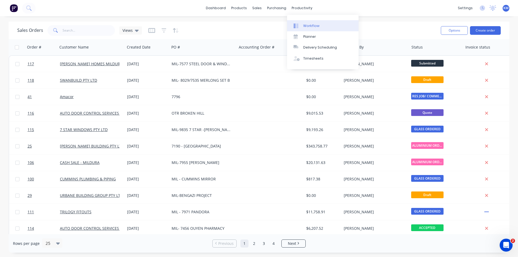
click at [310, 24] on div "Workflow" at bounding box center [311, 25] width 16 height 5
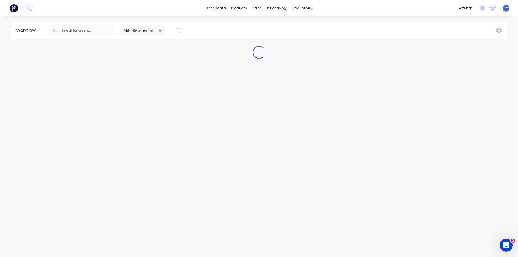
click at [155, 33] on div "Mil - Residential" at bounding box center [142, 30] width 39 height 5
click at [149, 89] on button "Mil - Commercial" at bounding box center [152, 92] width 57 height 6
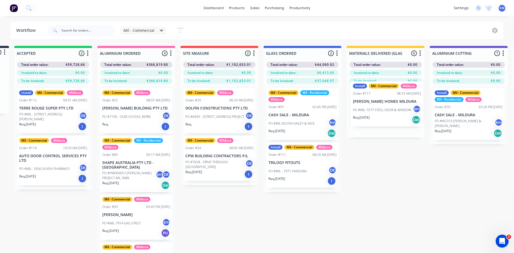
scroll to position [0, 81]
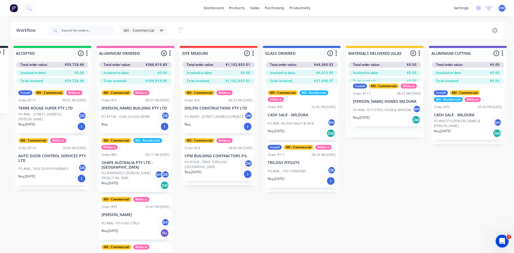
drag, startPoint x: 51, startPoint y: 90, endPoint x: 386, endPoint y: 111, distance: 336.1
click at [386, 111] on div "Submitted 1 Status colour #273444 hex #273444 Save Cancel Summaries Total order…" at bounding box center [521, 159] width 1212 height 226
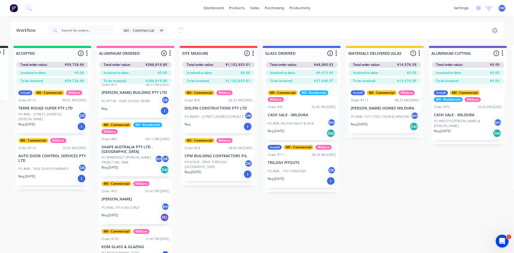
scroll to position [5, 81]
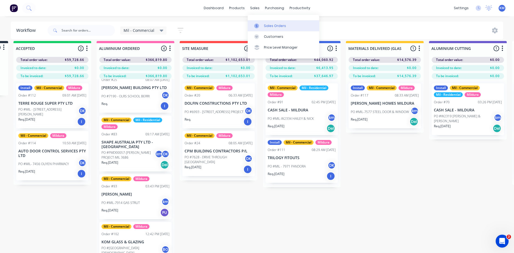
click at [273, 29] on link "Sales Orders" at bounding box center [283, 25] width 71 height 11
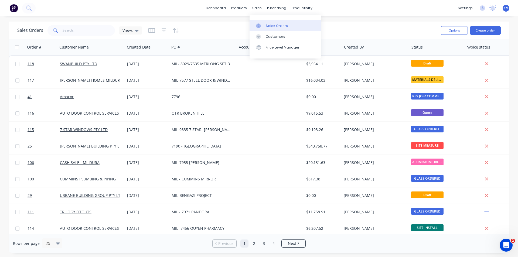
click at [280, 26] on div "Sales Orders" at bounding box center [277, 25] width 22 height 5
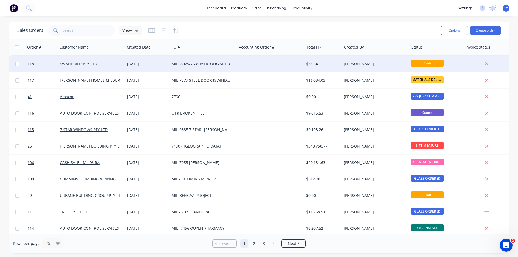
click at [233, 64] on div "MIL- 8029/7535 MERLONG SET B" at bounding box center [202, 63] width 63 height 5
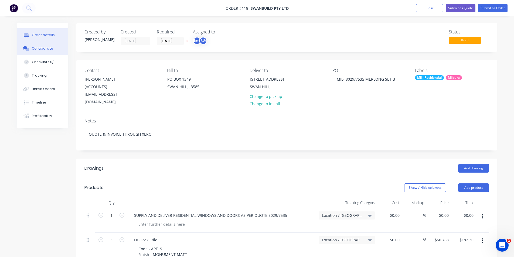
click at [54, 45] on button "Collaborate" at bounding box center [42, 48] width 51 height 13
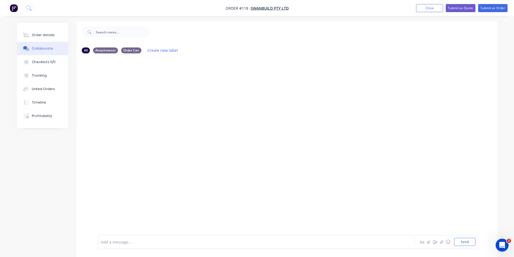
scroll to position [8, 0]
click at [441, 243] on icon "button" at bounding box center [441, 242] width 3 height 4
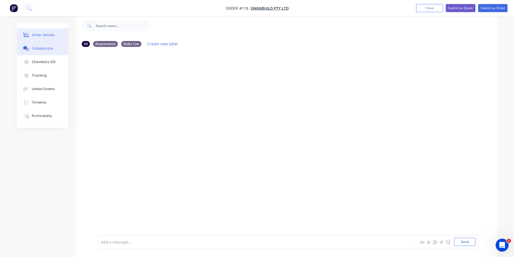
click at [41, 36] on div "Order details" at bounding box center [43, 35] width 23 height 5
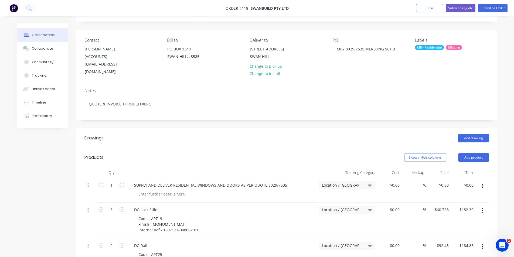
scroll to position [29, 0]
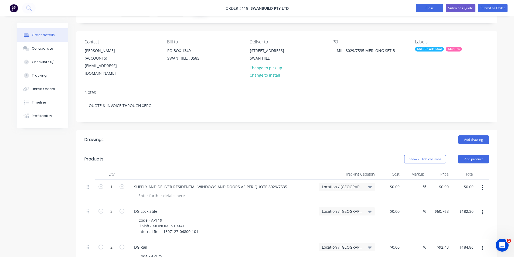
click at [426, 8] on button "Close" at bounding box center [429, 8] width 27 height 8
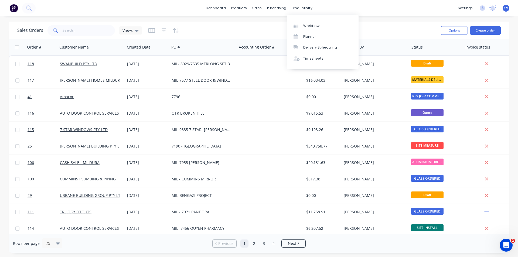
click at [310, 20] on div "Workflow Planner Delivery Scheduling Timesheets" at bounding box center [322, 42] width 71 height 54
click at [308, 24] on div "Workflow" at bounding box center [311, 25] width 16 height 5
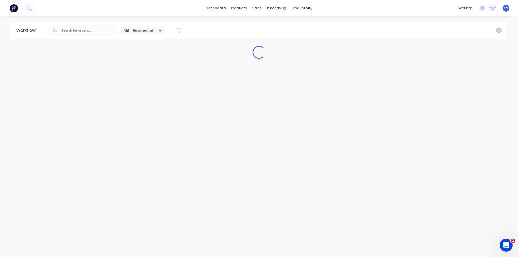
click at [138, 32] on span "Mil - Residential" at bounding box center [137, 31] width 29 height 6
click at [146, 90] on button "Mil - Commercial" at bounding box center [152, 92] width 57 height 6
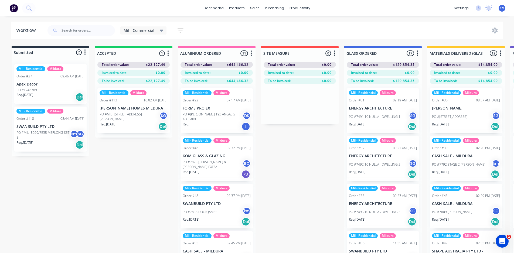
drag, startPoint x: 306, startPoint y: 153, endPoint x: 305, endPoint y: 149, distance: 3.9
click at [270, 24] on div "Sales Orders" at bounding box center [275, 25] width 22 height 5
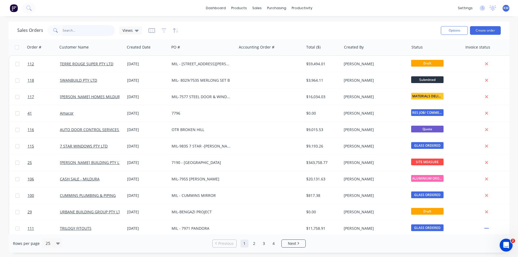
click at [79, 31] on input "text" at bounding box center [89, 30] width 53 height 11
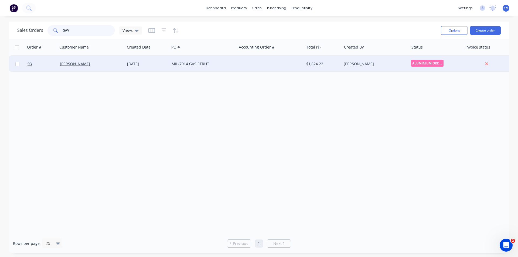
type input "GAV"
click at [217, 66] on div "MIL-7914 GAS STRUT" at bounding box center [201, 63] width 60 height 5
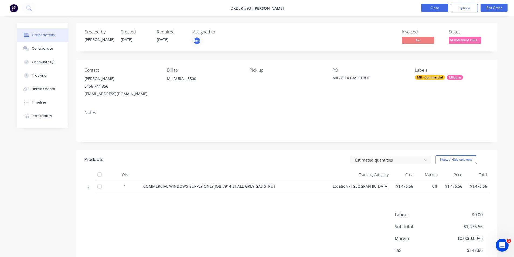
click at [433, 7] on button "Close" at bounding box center [434, 8] width 27 height 8
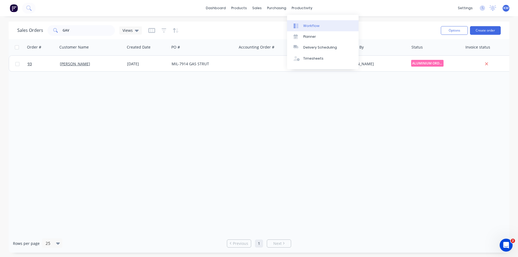
click at [306, 25] on div "Workflow" at bounding box center [311, 25] width 16 height 5
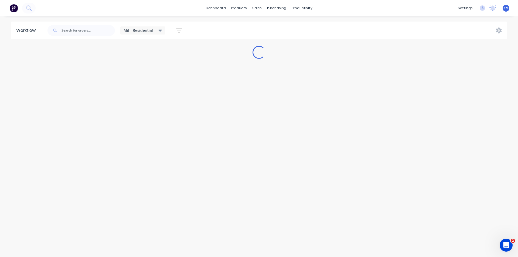
click at [148, 33] on div "Mil - Residential" at bounding box center [142, 30] width 45 height 8
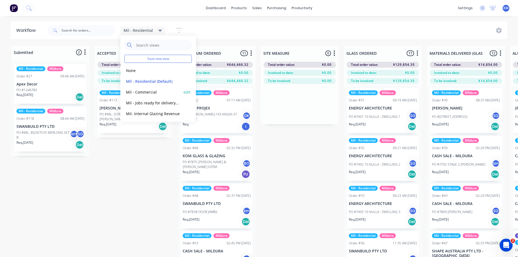
click at [153, 89] on button "Mil - Commercial" at bounding box center [152, 92] width 57 height 6
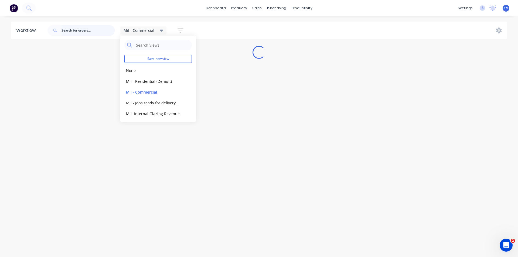
click at [84, 30] on input "text" at bounding box center [87, 30] width 53 height 11
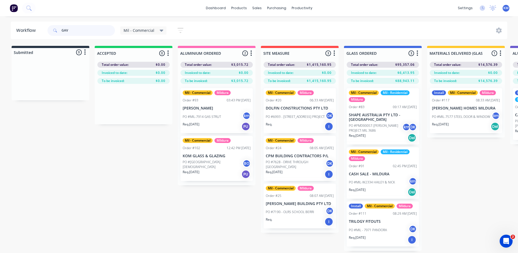
type input "GAV G"
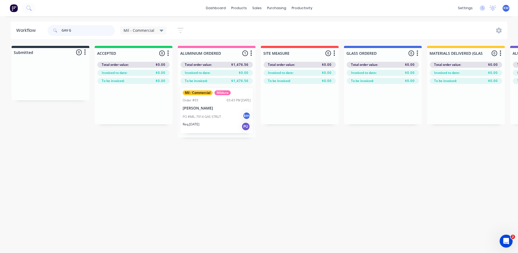
drag, startPoint x: 97, startPoint y: 28, endPoint x: 46, endPoint y: 32, distance: 50.3
click at [46, 32] on div "GAV G Mil - Commercial Save new view None edit Mil - Residential (Default) edit…" at bounding box center [117, 30] width 143 height 16
click at [143, 29] on span "Mil - Commercial" at bounding box center [138, 31] width 31 height 6
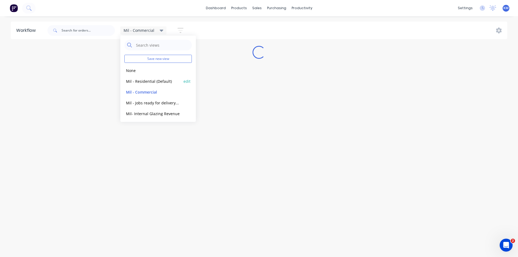
click at [139, 80] on button "Mil - Residential (Default)" at bounding box center [152, 81] width 57 height 6
